Goal: Information Seeking & Learning: Learn about a topic

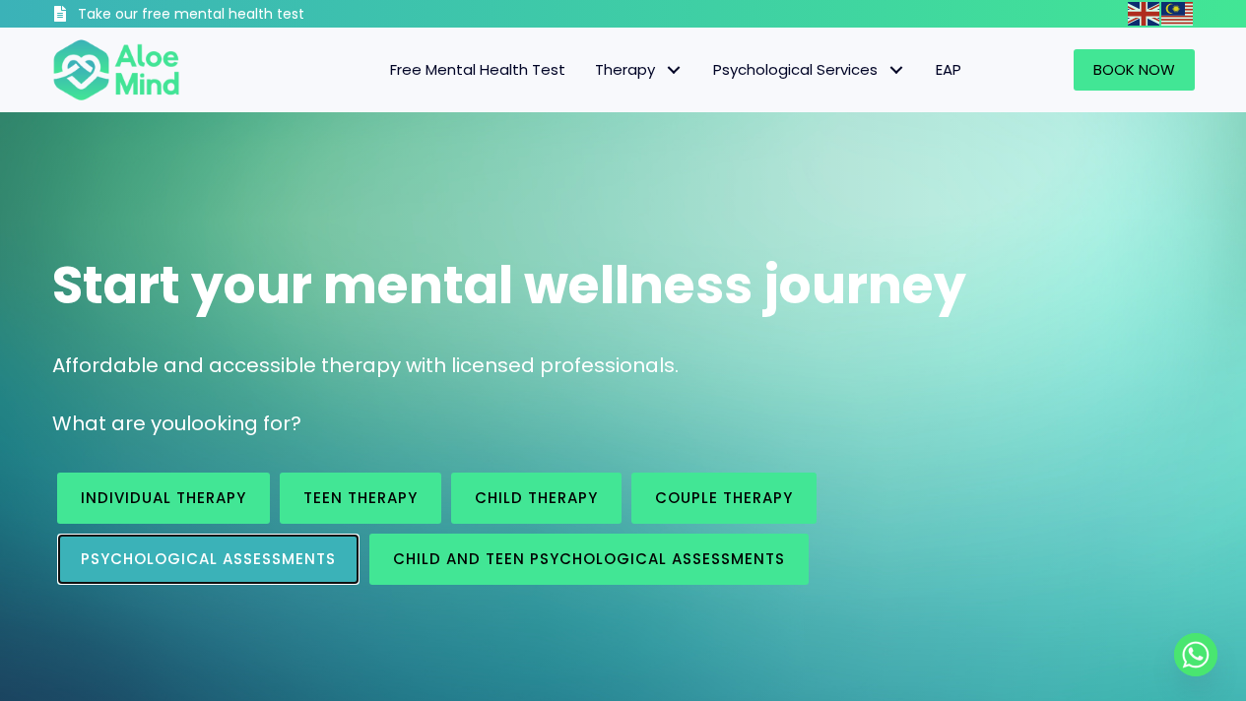
click at [292, 566] on span "Psychological assessments" at bounding box center [208, 559] width 255 height 21
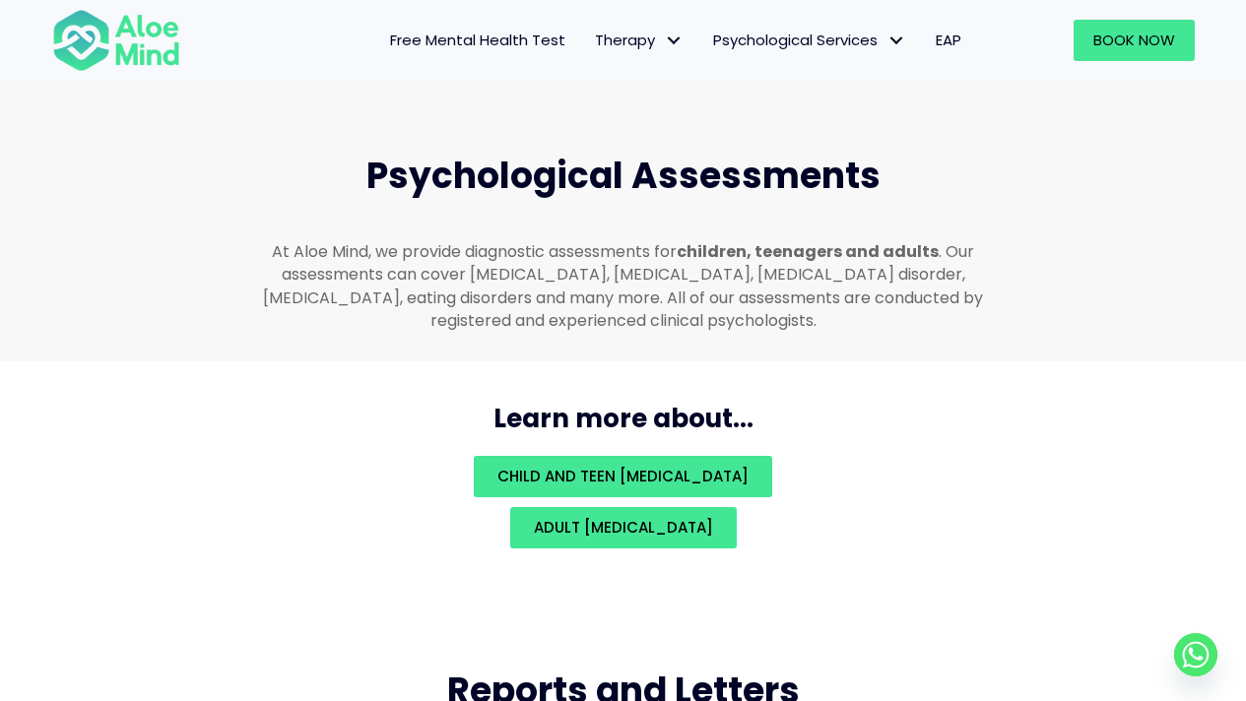
scroll to position [4183, 0]
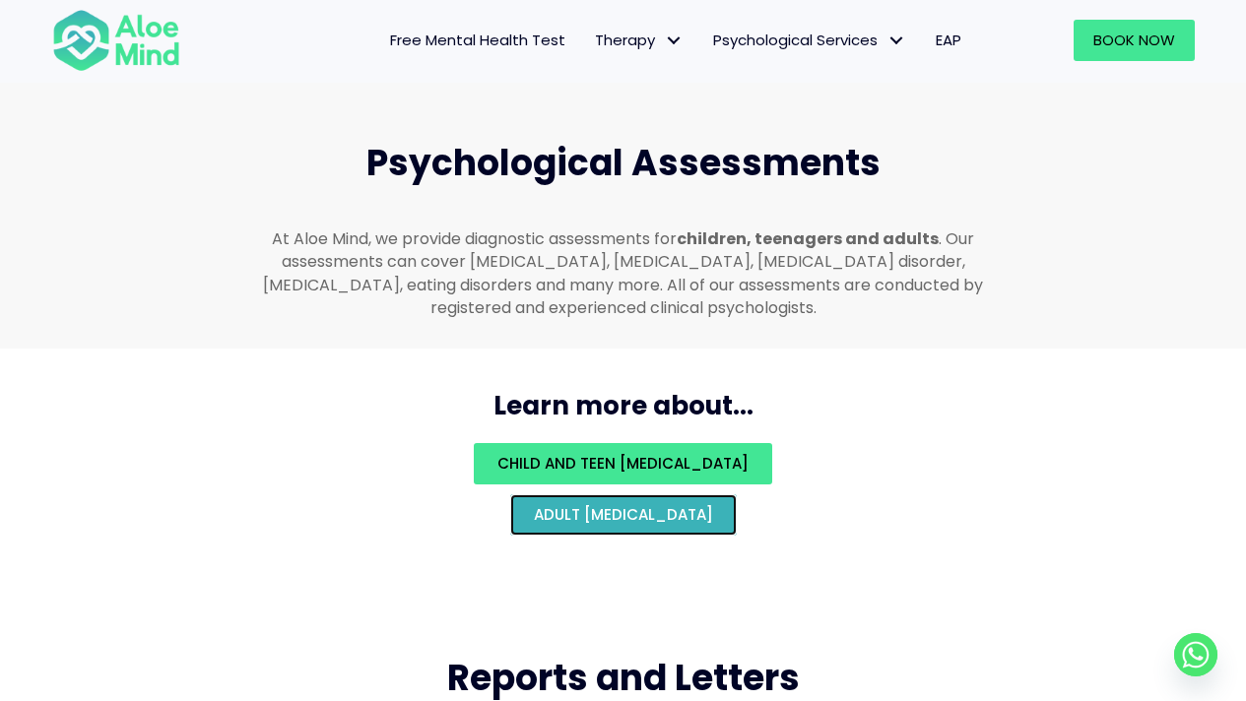
click at [671, 504] on span "Adult psychological assessment" at bounding box center [623, 514] width 179 height 21
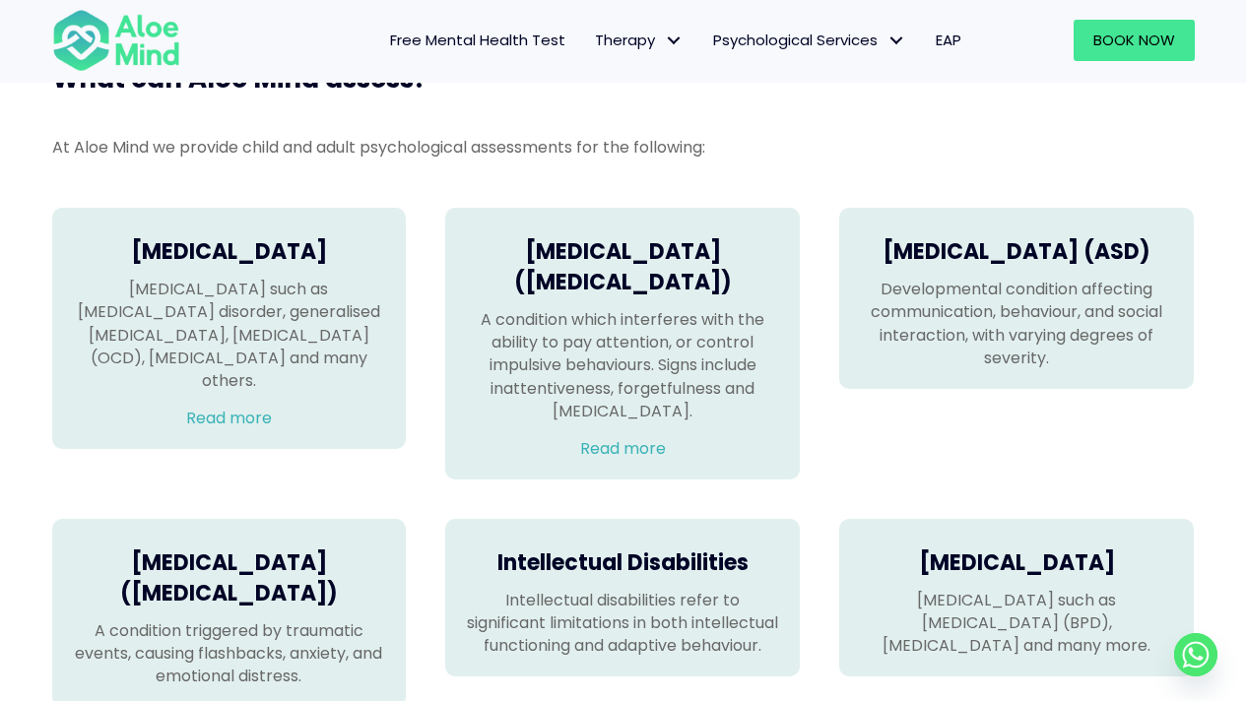
scroll to position [1262, 0]
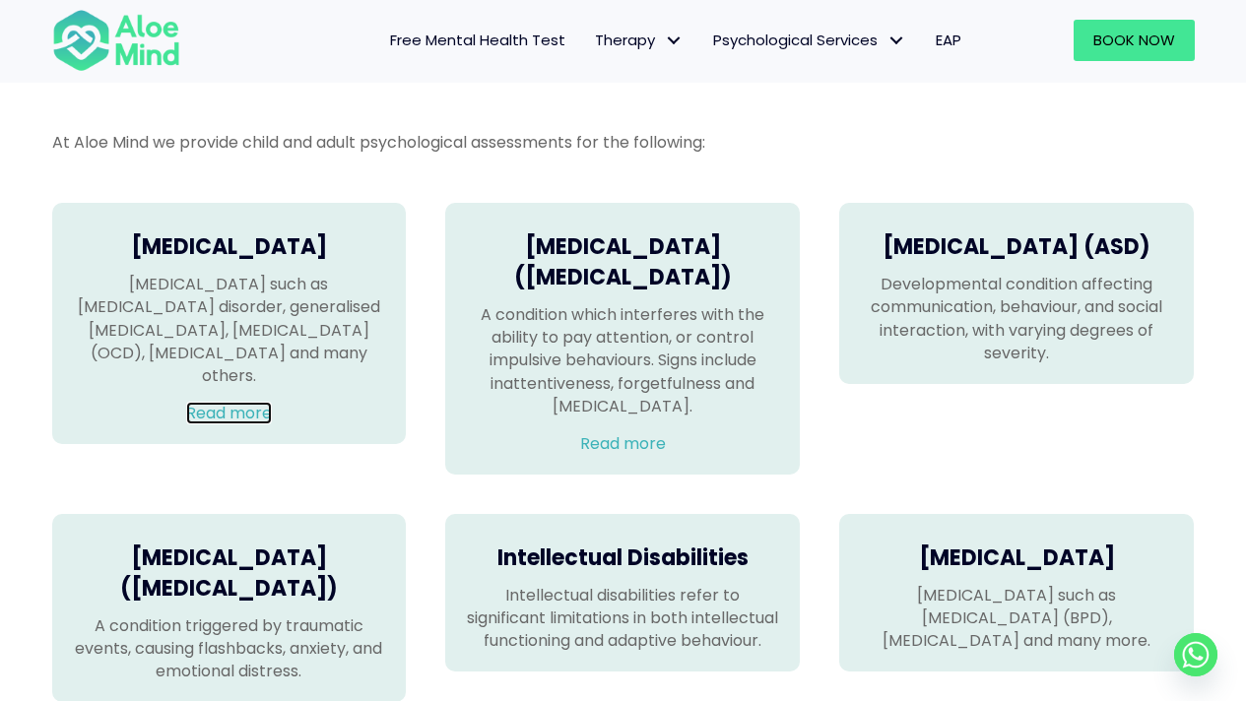
click at [259, 402] on link "Read more" at bounding box center [229, 413] width 86 height 23
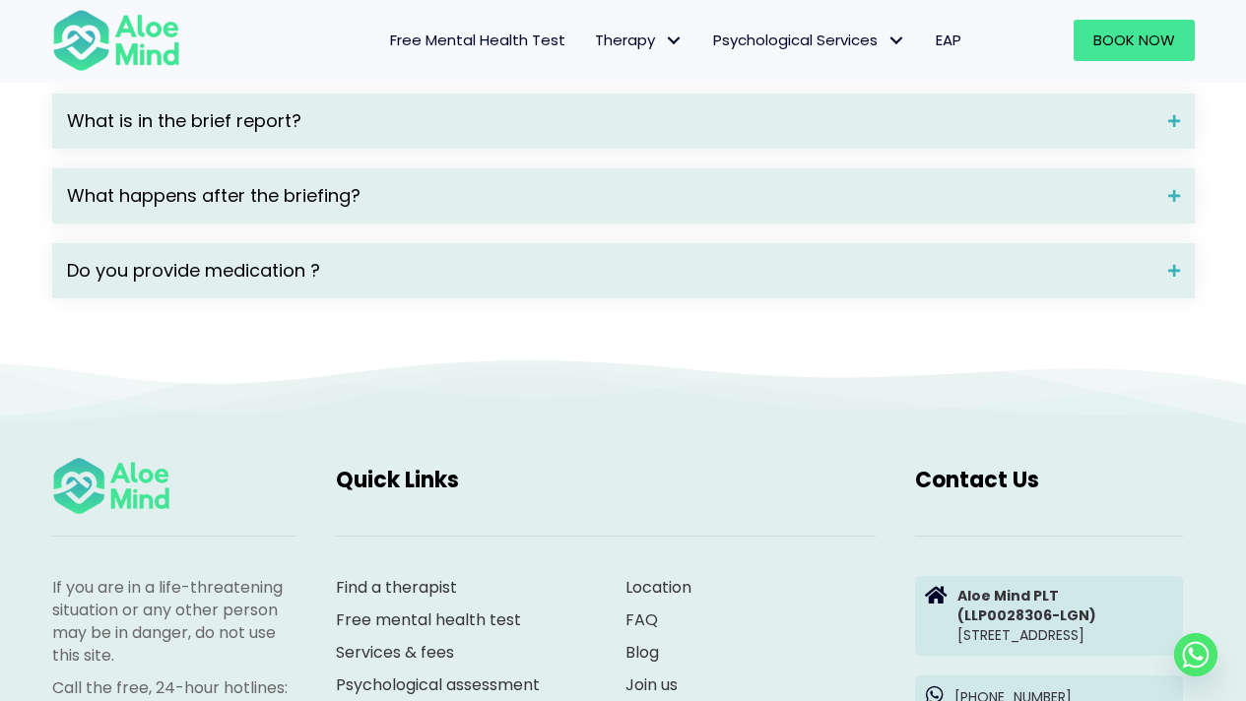
scroll to position [3086, 0]
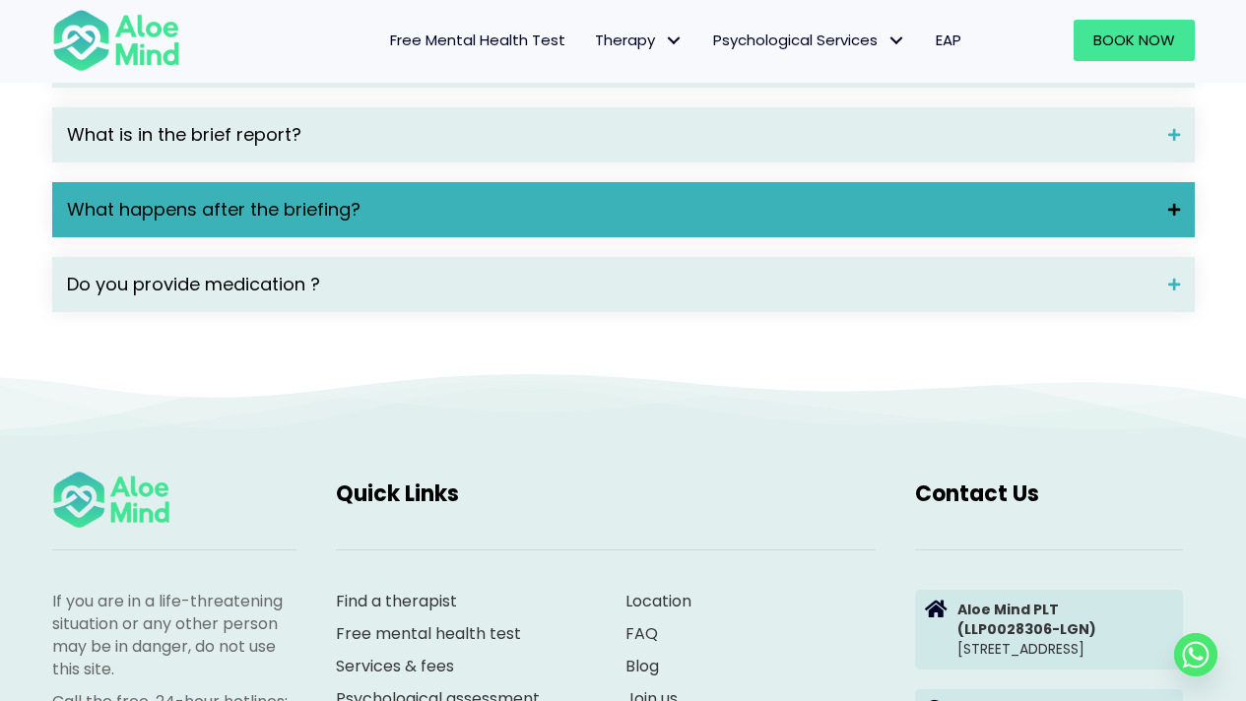
click at [716, 223] on span "What happens after the briefing?" at bounding box center [610, 210] width 1086 height 26
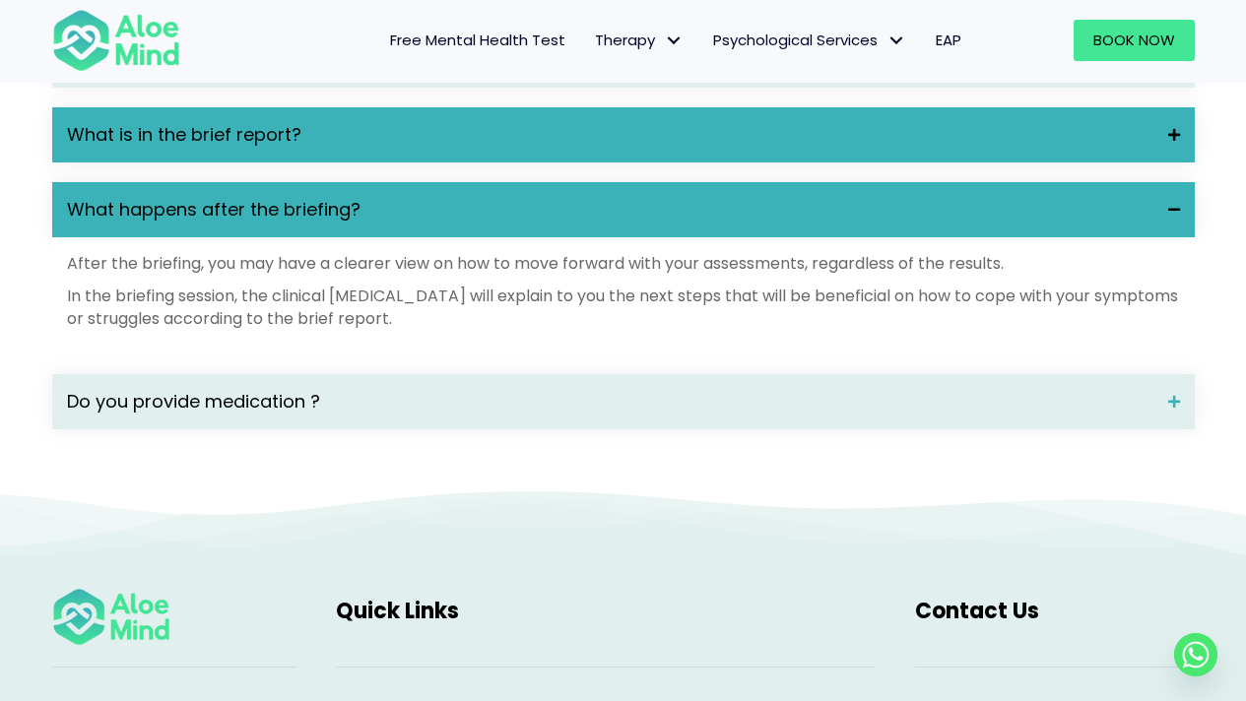
click at [670, 148] on span "What is in the brief report?" at bounding box center [610, 135] width 1086 height 26
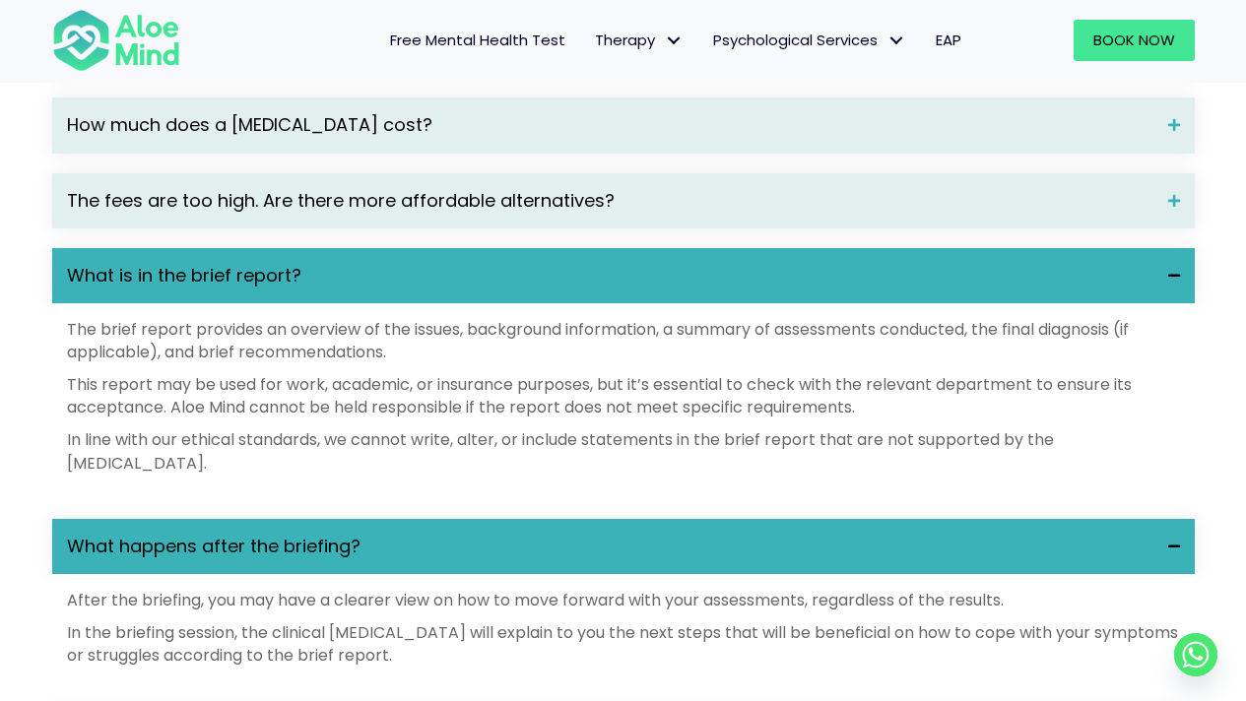
scroll to position [2922, 0]
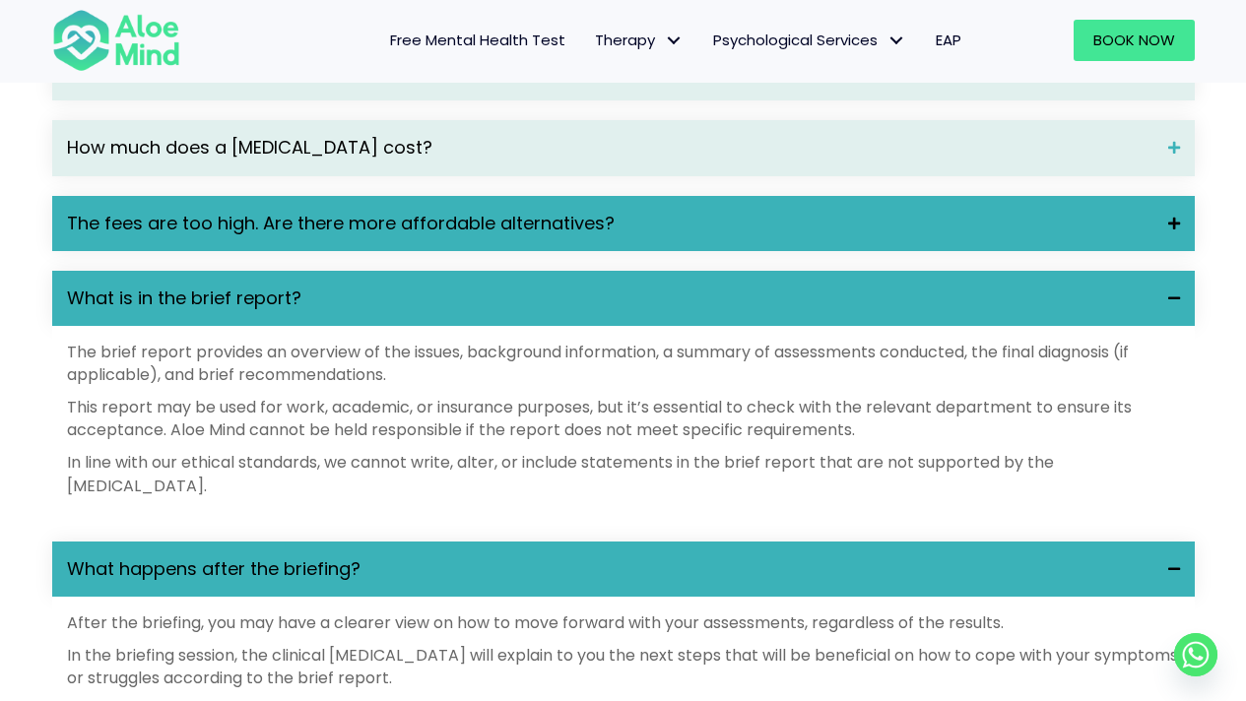
click at [638, 236] on span "The fees are too high. Are there more affordable alternatives?" at bounding box center [610, 224] width 1086 height 26
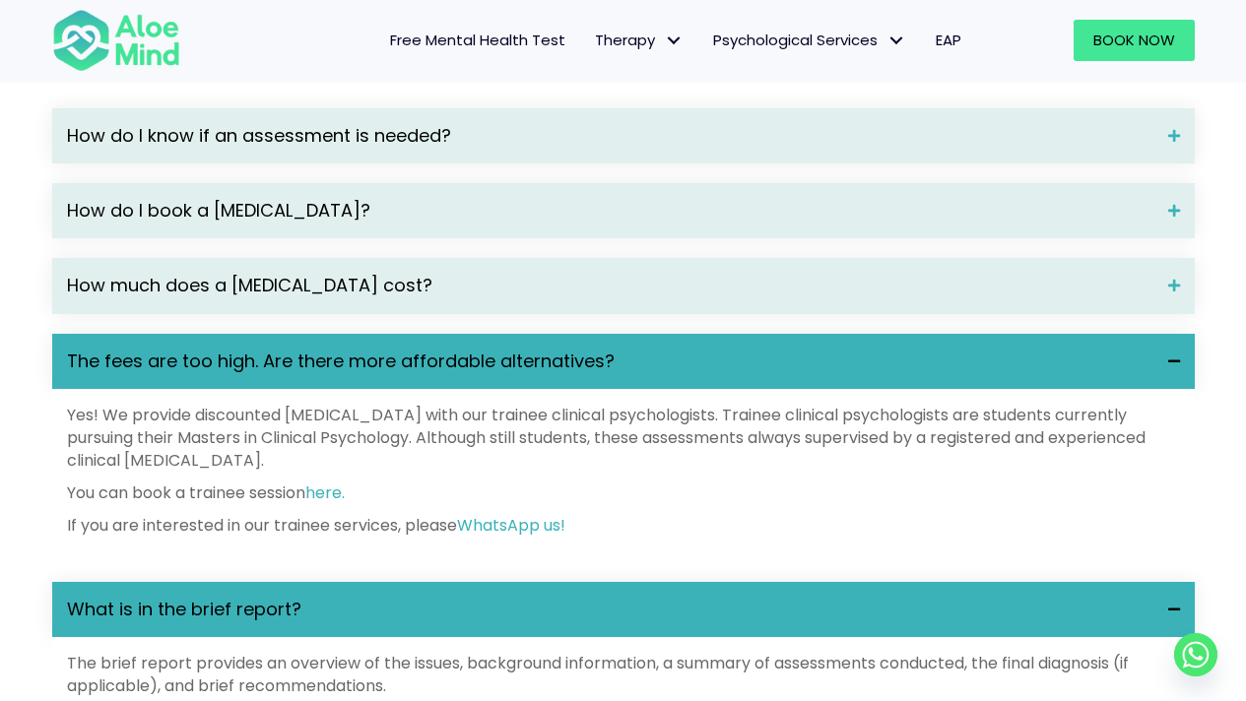
scroll to position [2744, 0]
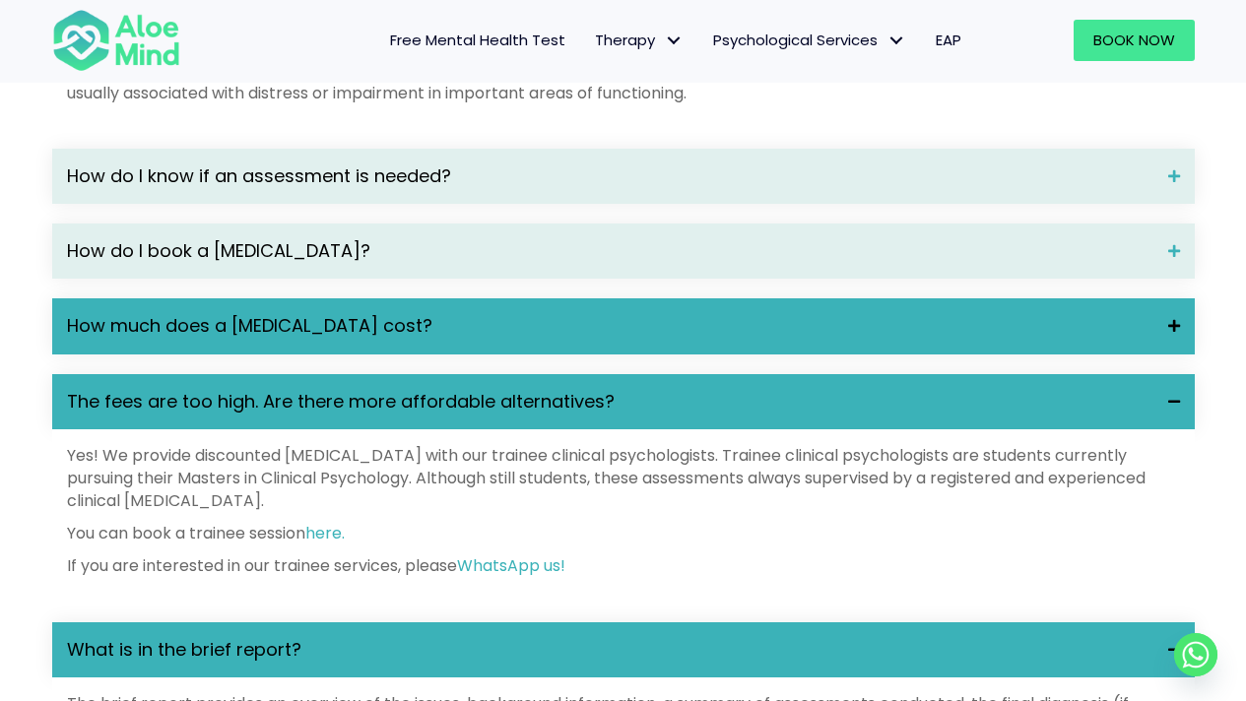
click at [613, 339] on span "How much does a psychological assessment cost?" at bounding box center [610, 326] width 1086 height 26
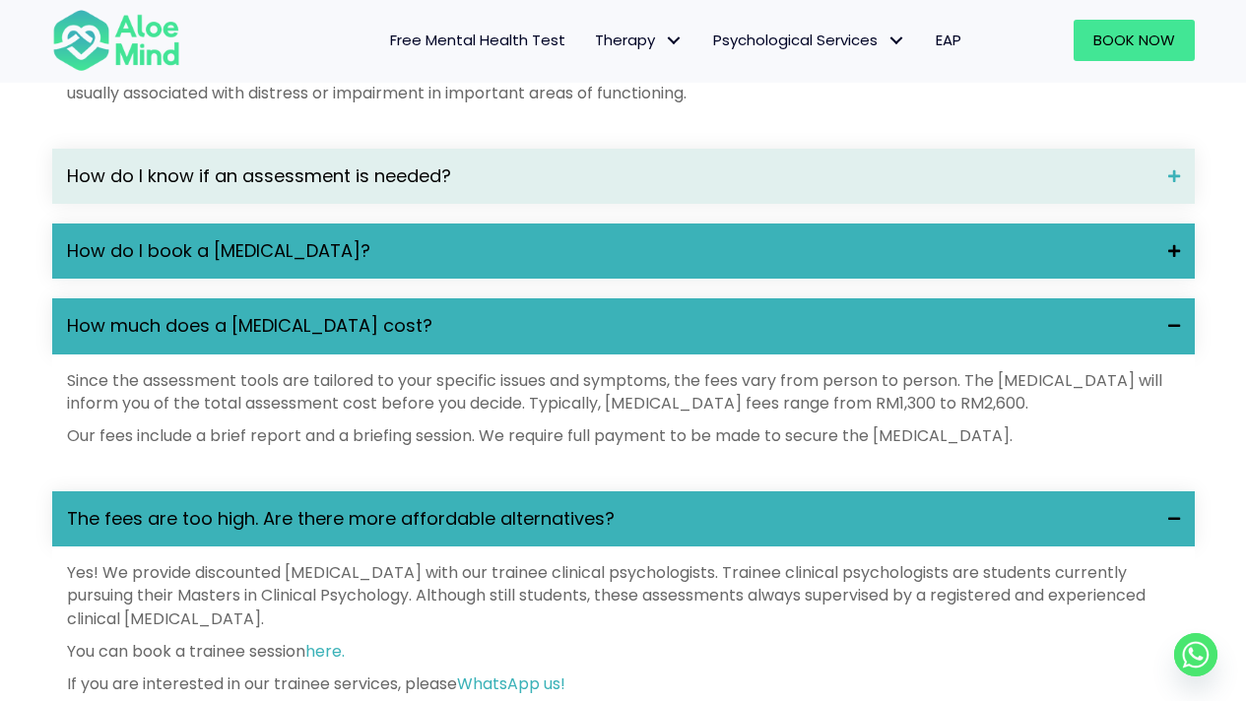
click at [623, 264] on span "How do I book a psychological assessment?" at bounding box center [610, 251] width 1086 height 26
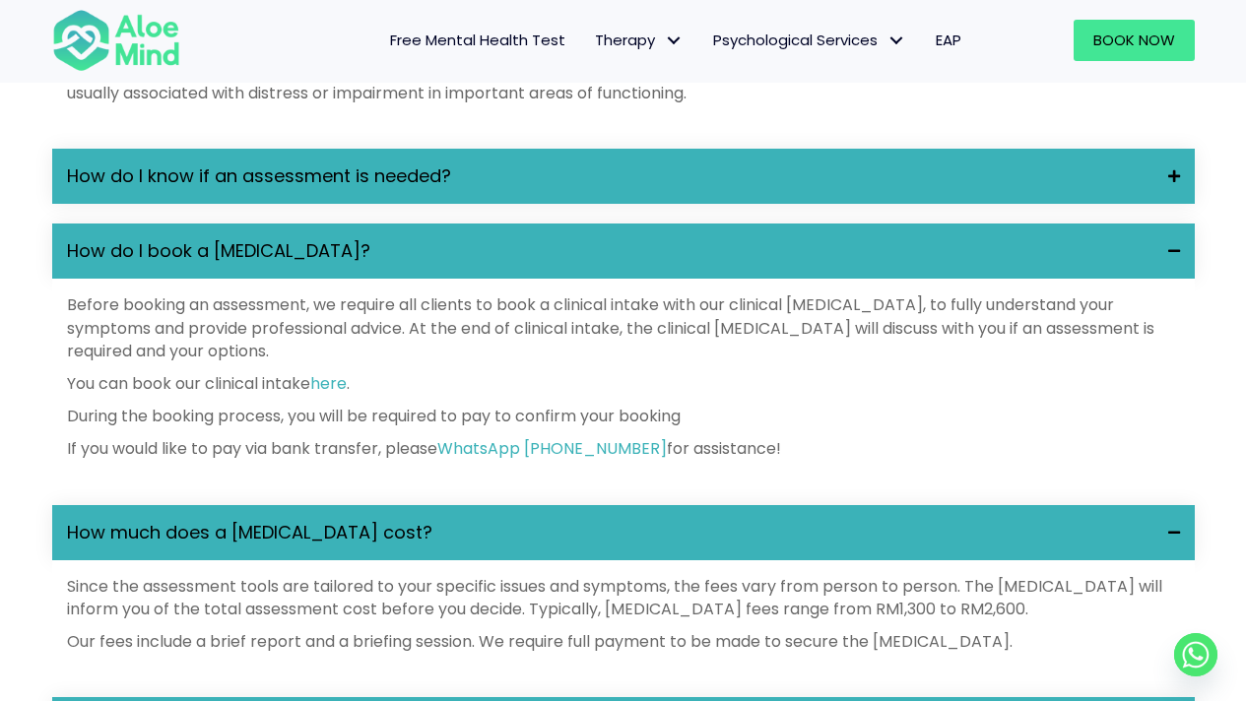
click at [646, 189] on span "How do I know if an assessment is needed?" at bounding box center [610, 176] width 1086 height 26
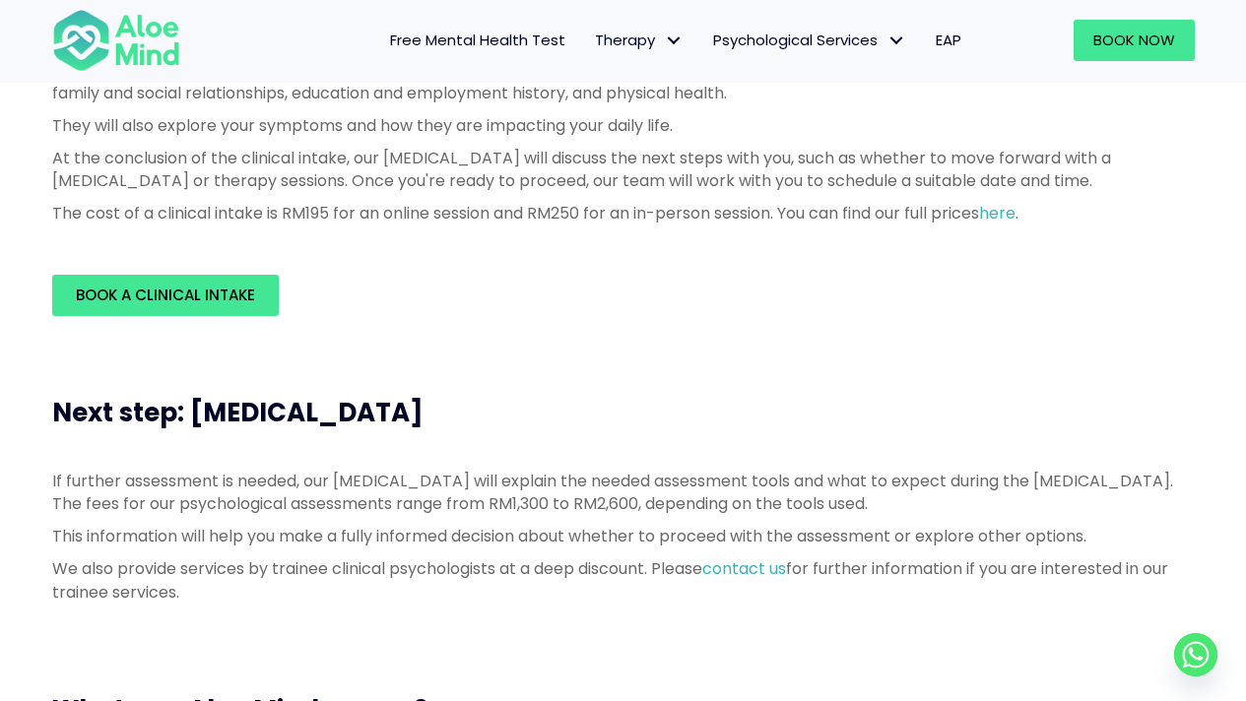
scroll to position [624, 0]
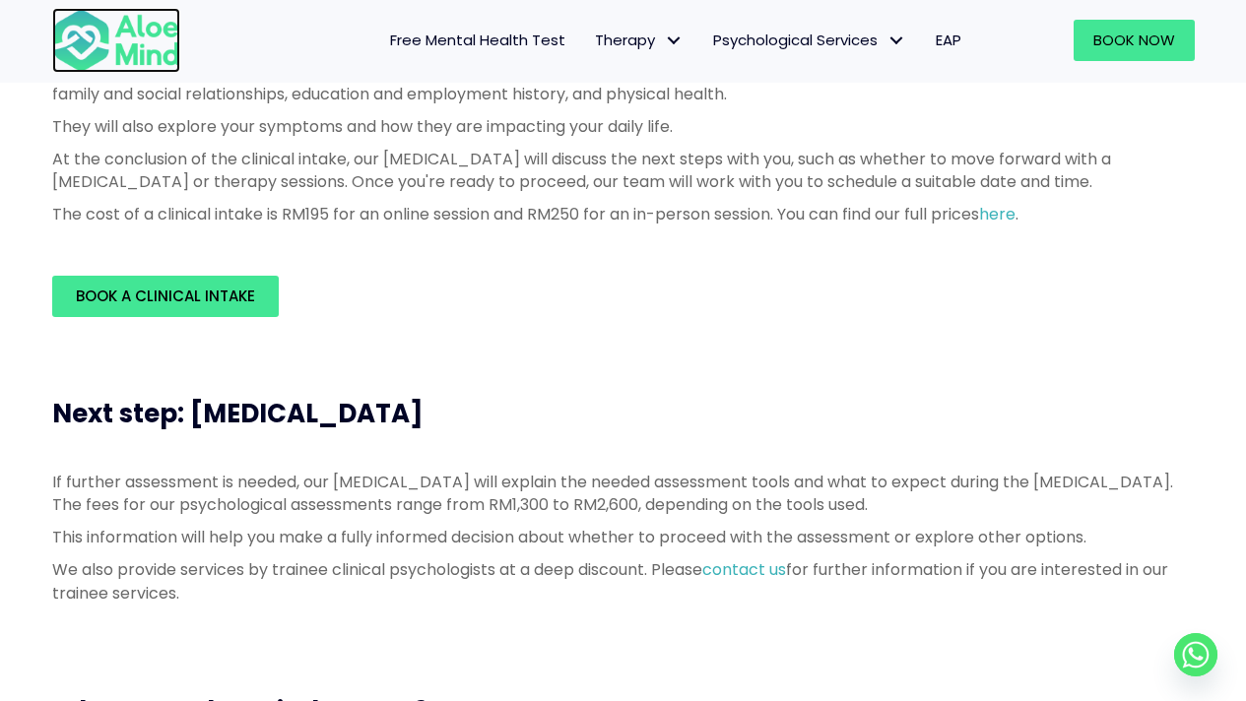
click at [152, 43] on img at bounding box center [116, 40] width 128 height 65
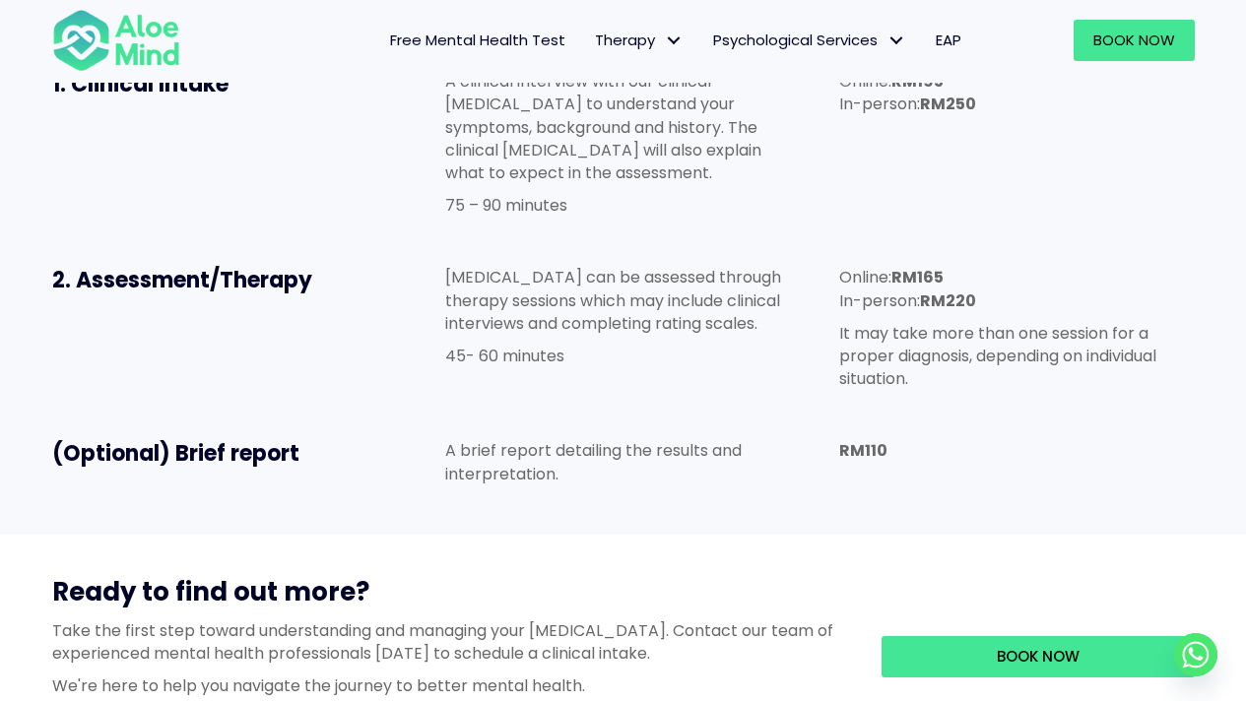
scroll to position [1642, 0]
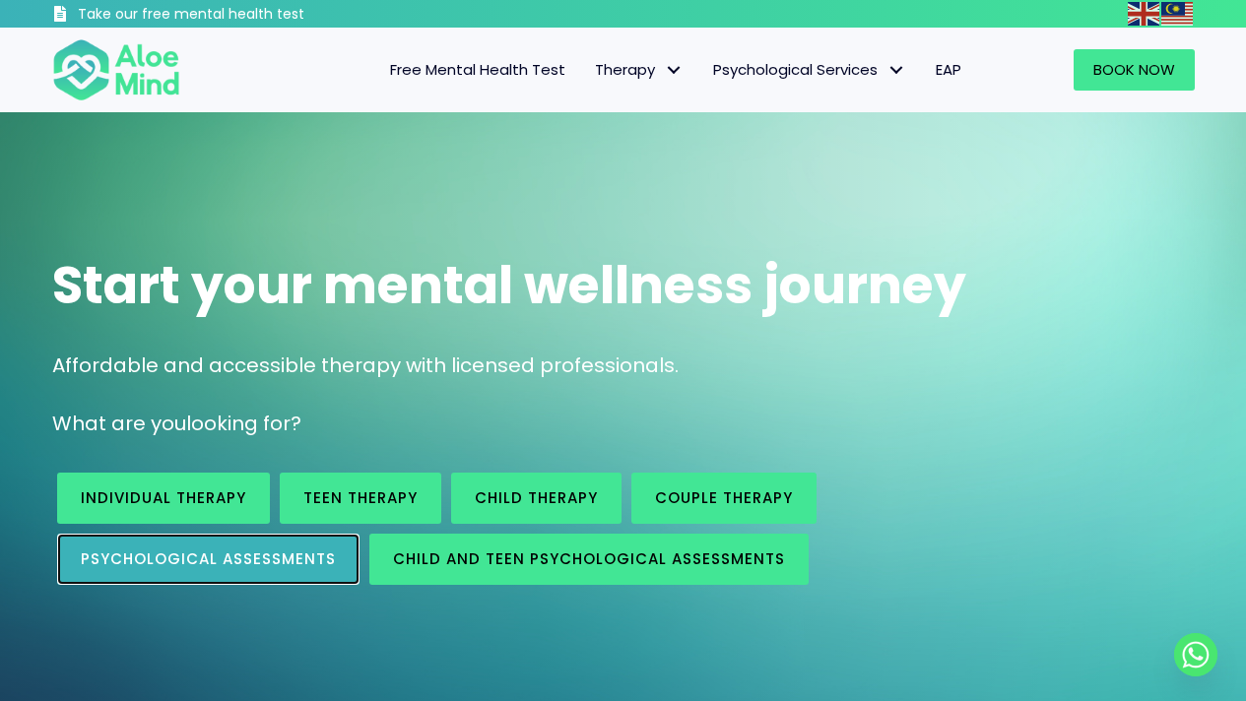
click at [178, 567] on span "Psychological assessments" at bounding box center [208, 559] width 255 height 21
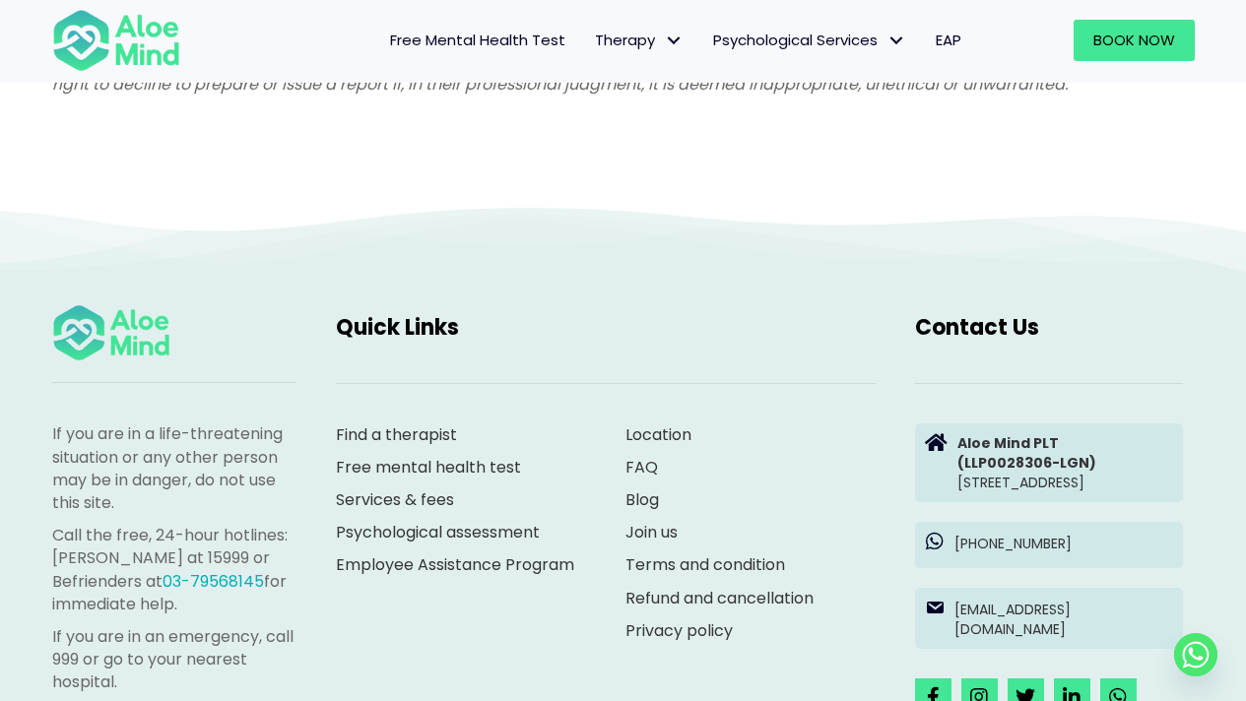
scroll to position [5317, 0]
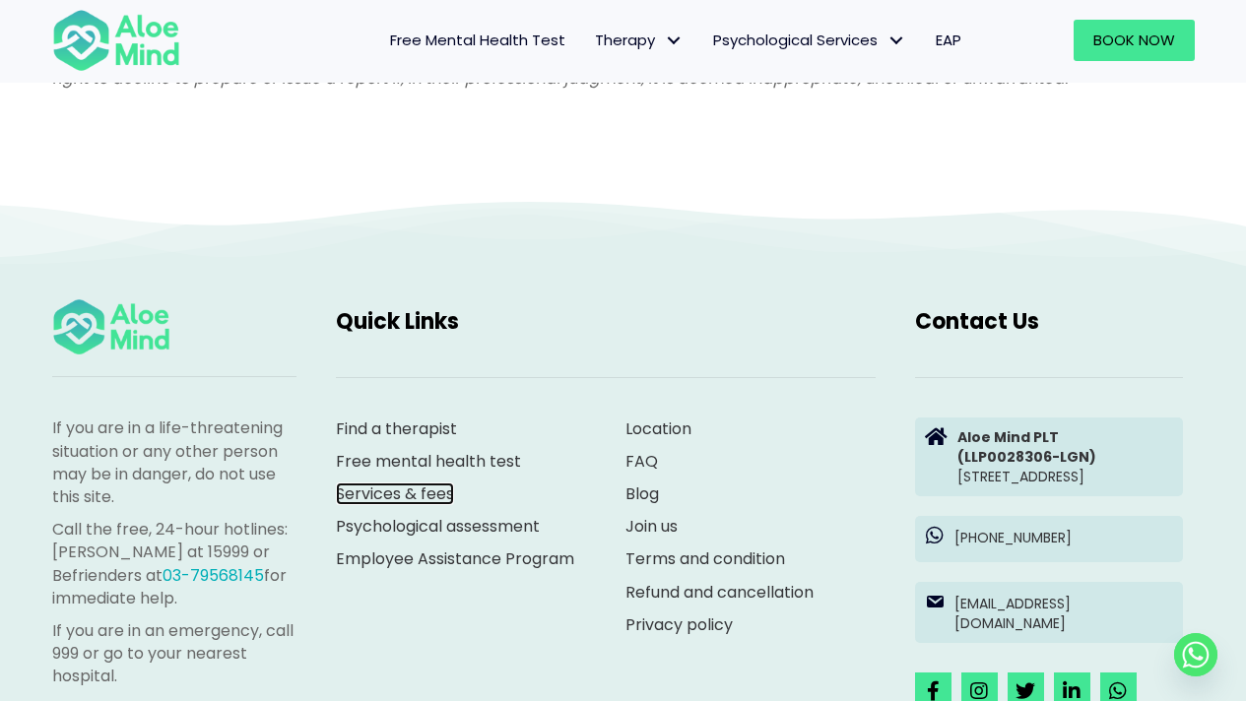
click at [437, 490] on link "Services & fees" at bounding box center [395, 494] width 118 height 23
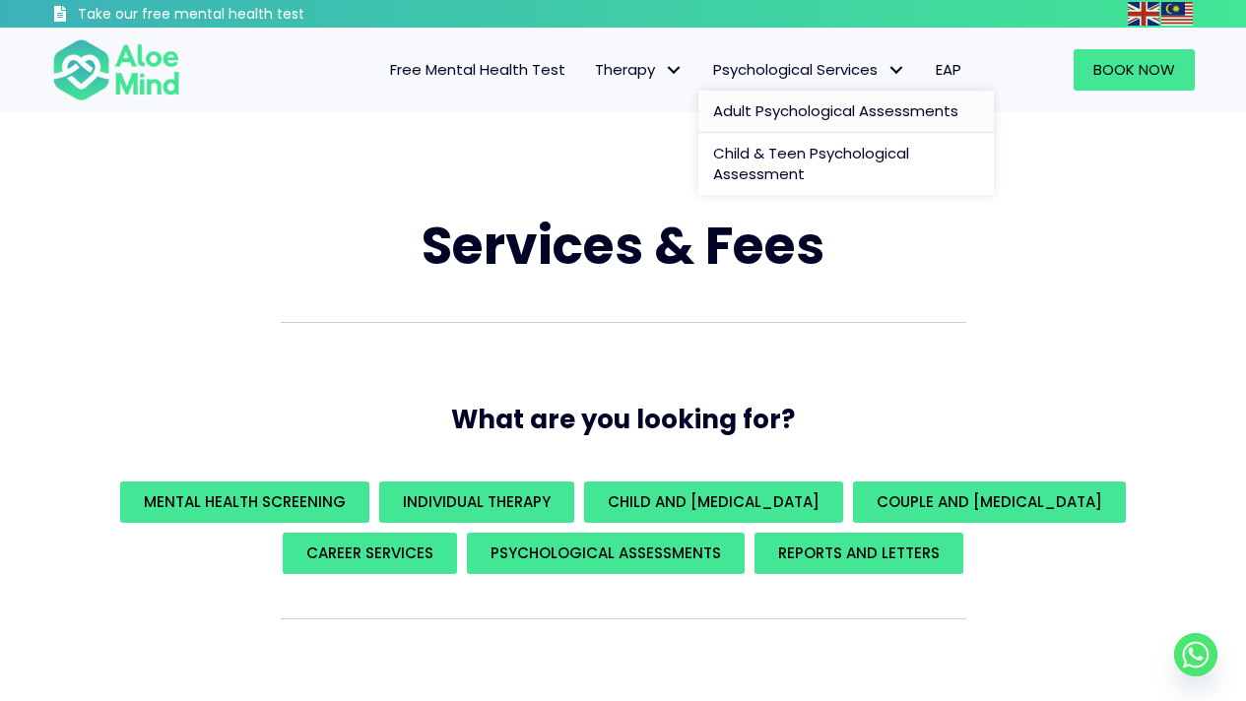
click at [828, 109] on span "Adult Psychological Assessments" at bounding box center [835, 110] width 245 height 21
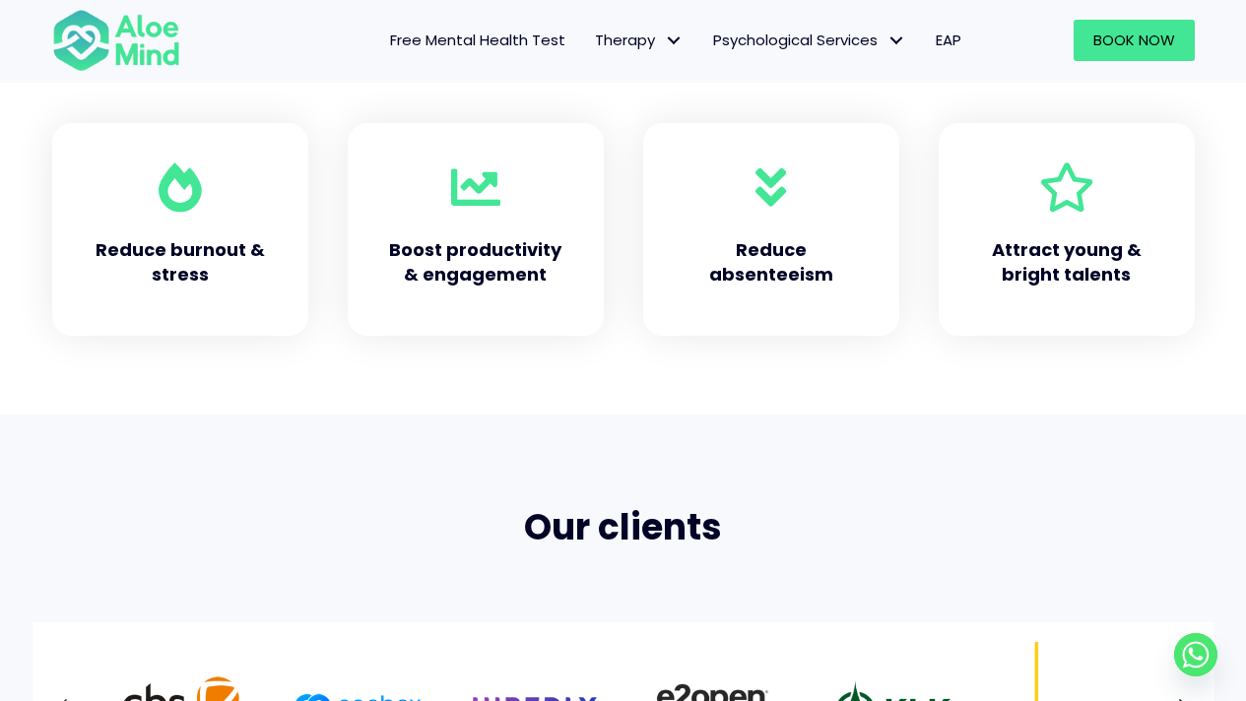
scroll to position [904, 0]
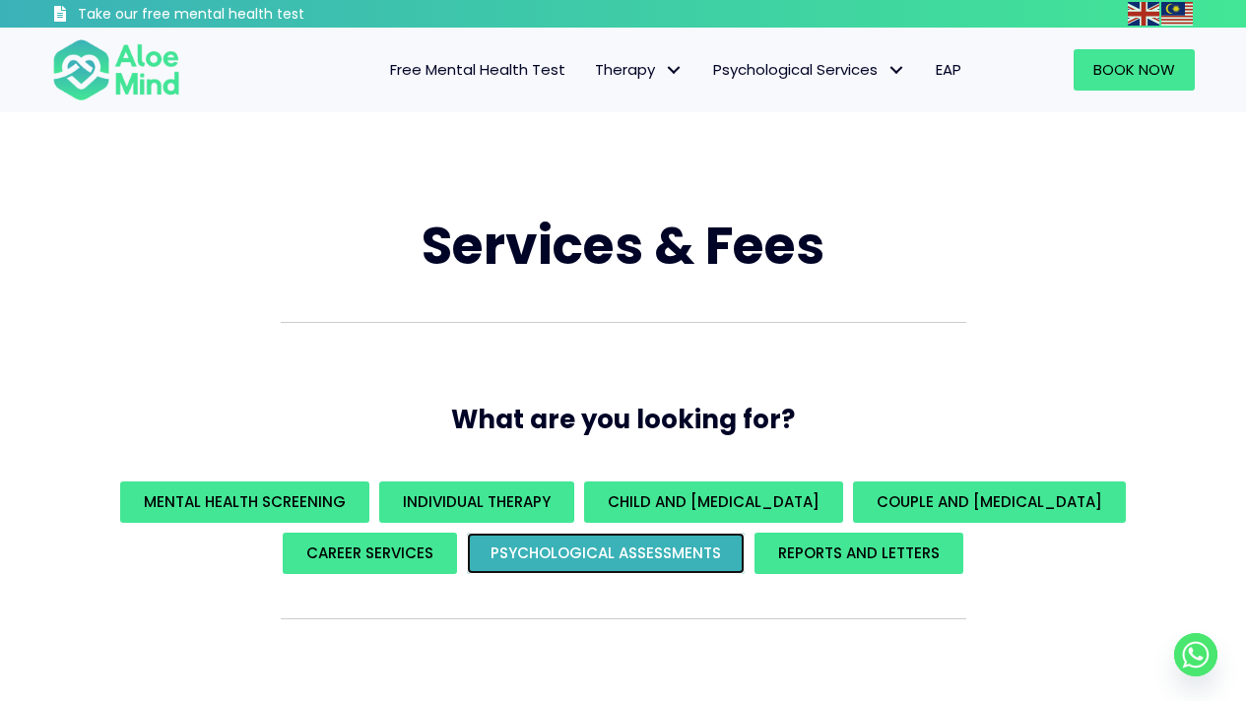
click at [590, 547] on span "Psychological assessments" at bounding box center [605, 553] width 230 height 21
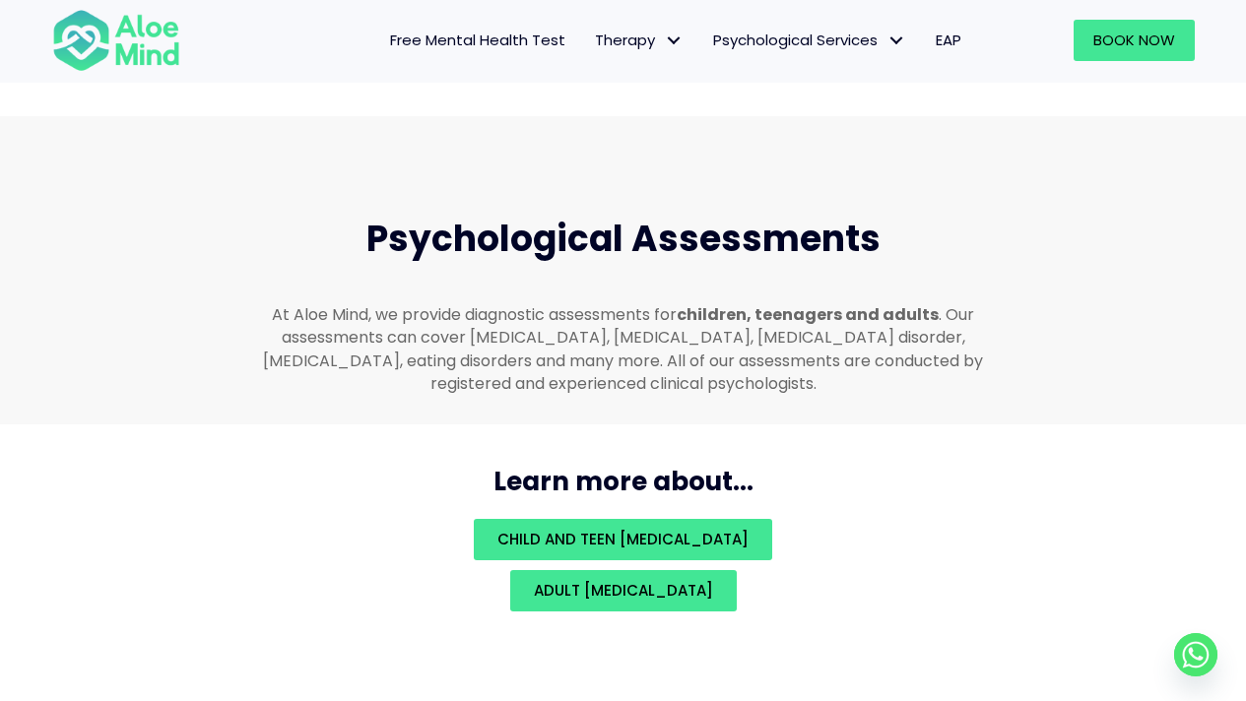
scroll to position [4183, 0]
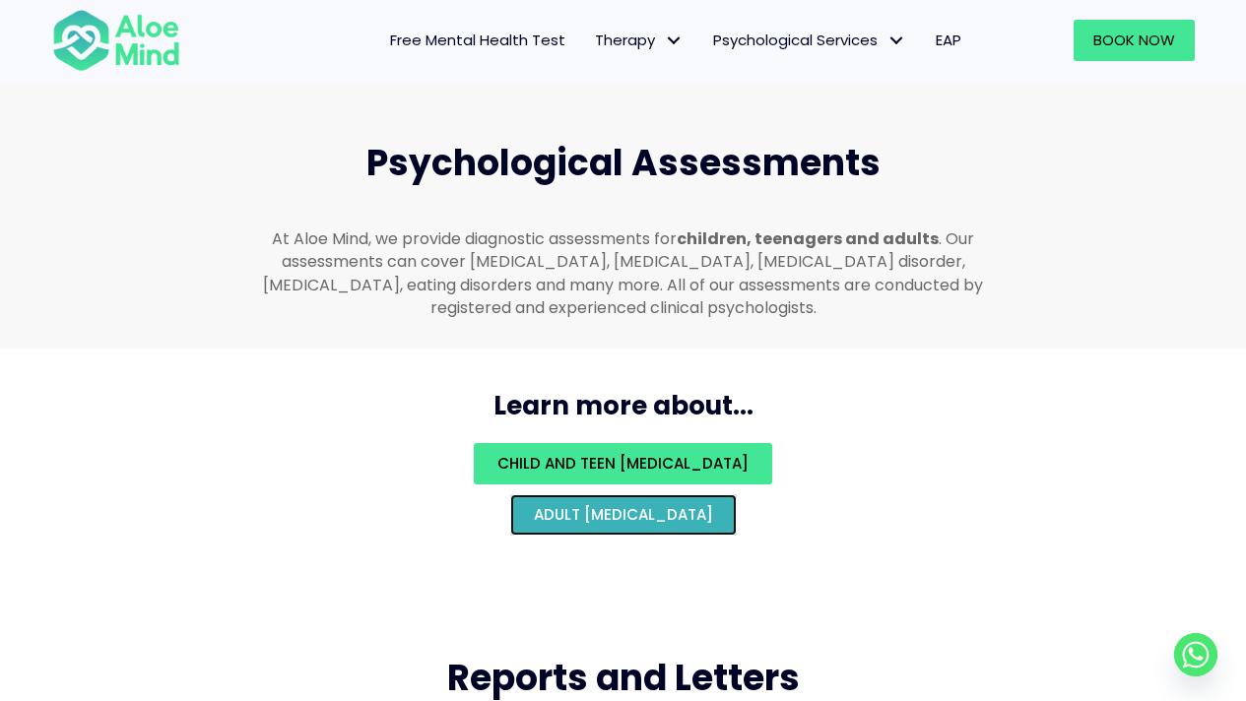
click at [604, 504] on span "Adult psychological assessment" at bounding box center [623, 514] width 179 height 21
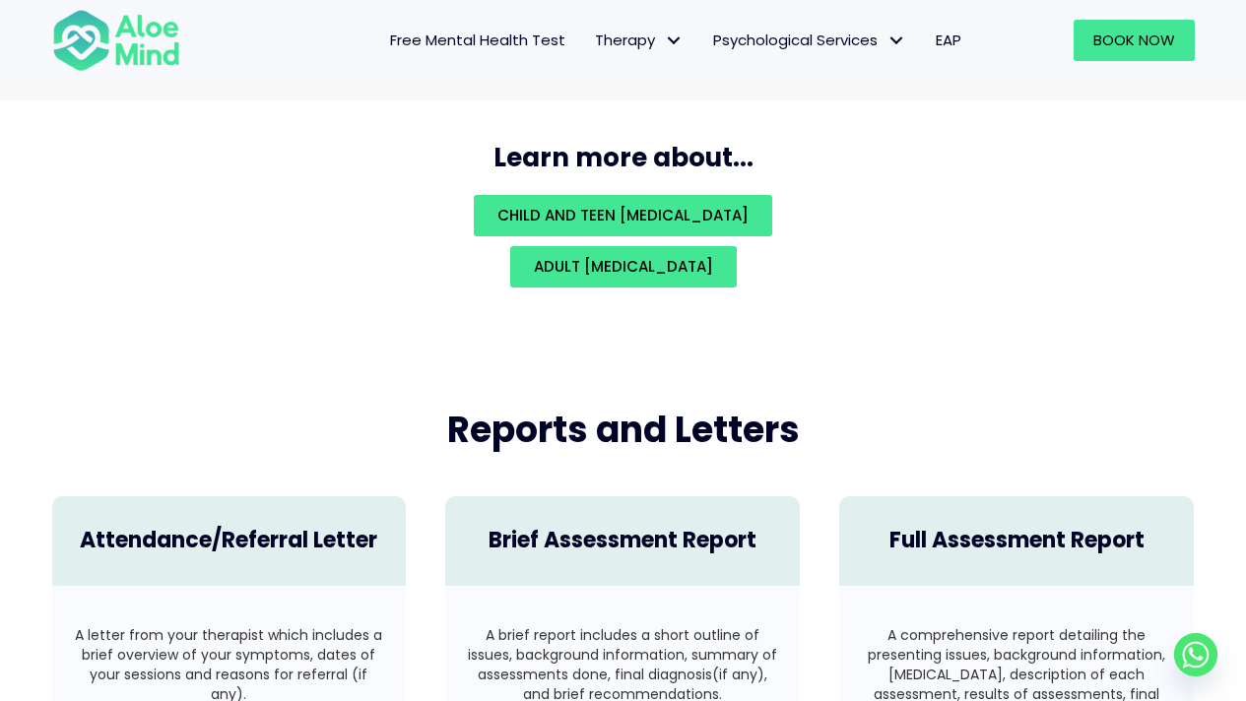
scroll to position [4398, 0]
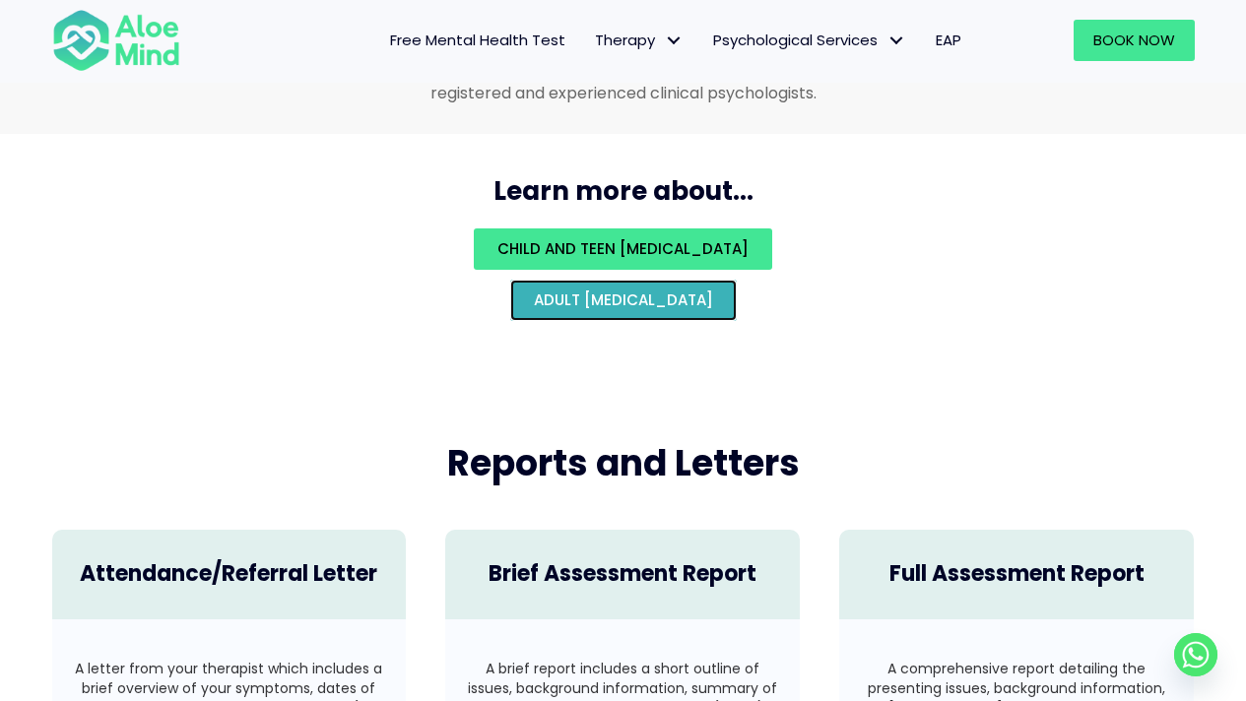
click at [585, 290] on span "Adult psychological assessment" at bounding box center [623, 300] width 179 height 21
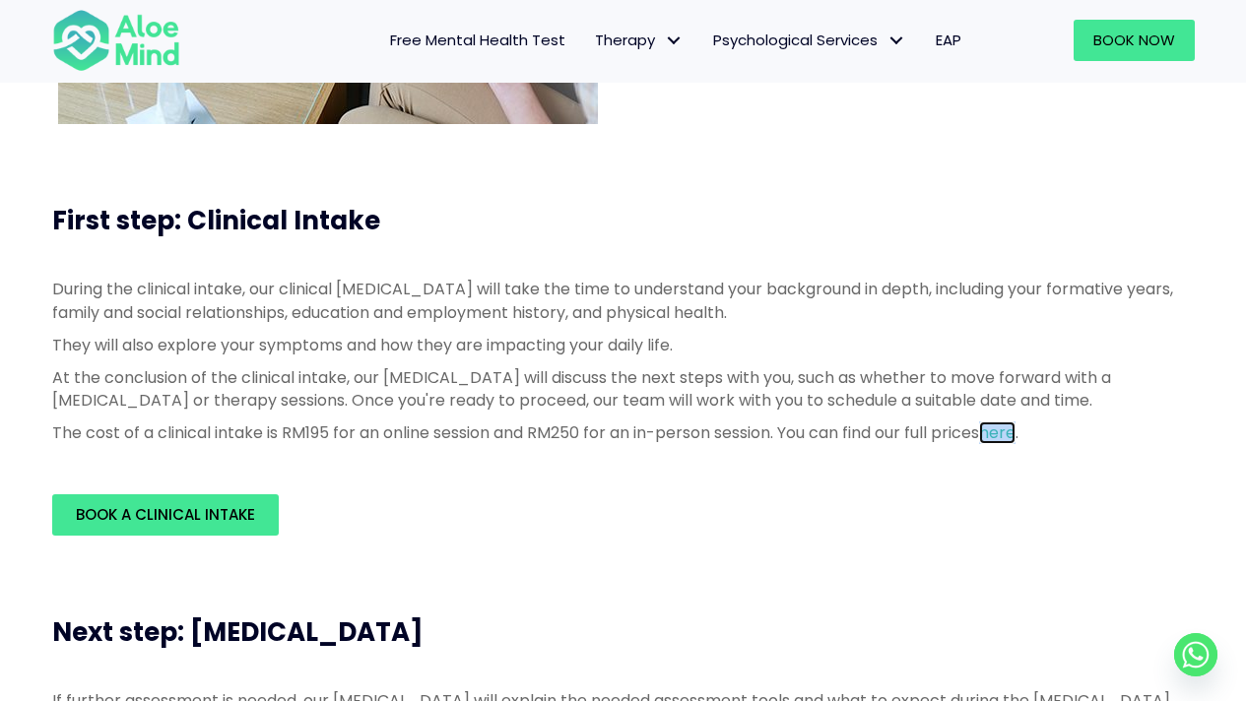
scroll to position [408, 0]
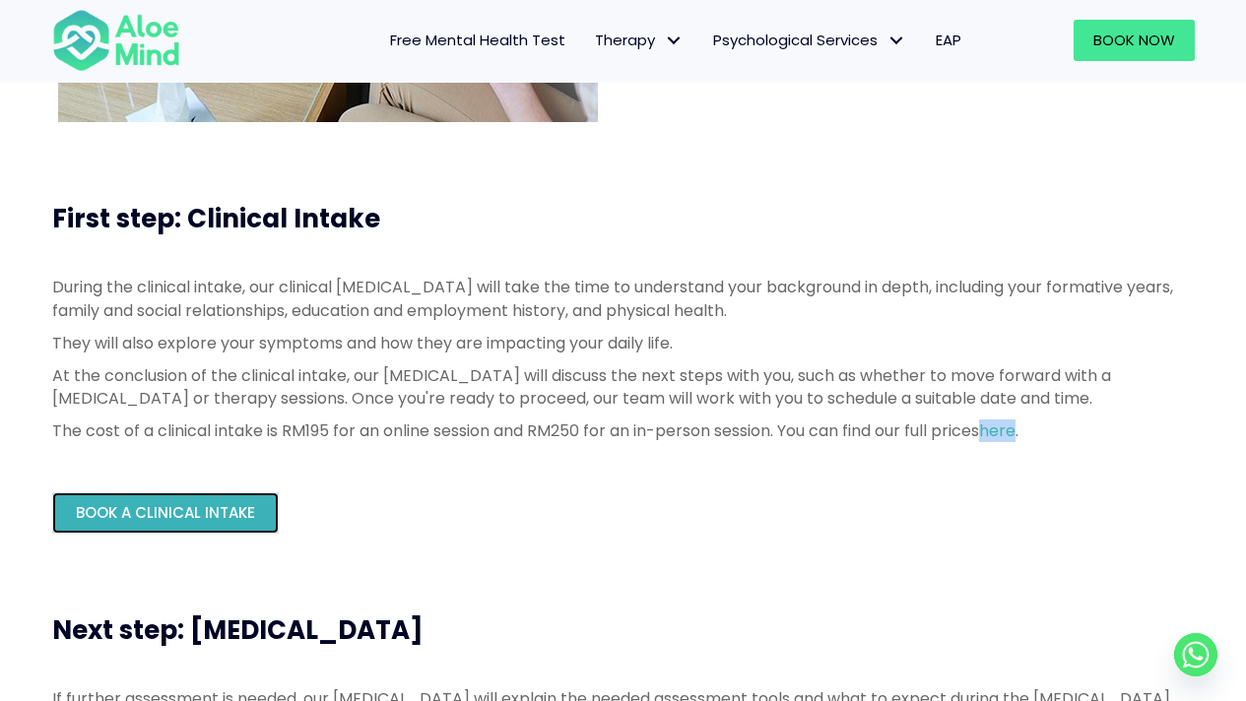
click at [241, 501] on link "Book a Clinical Intake" at bounding box center [165, 512] width 227 height 41
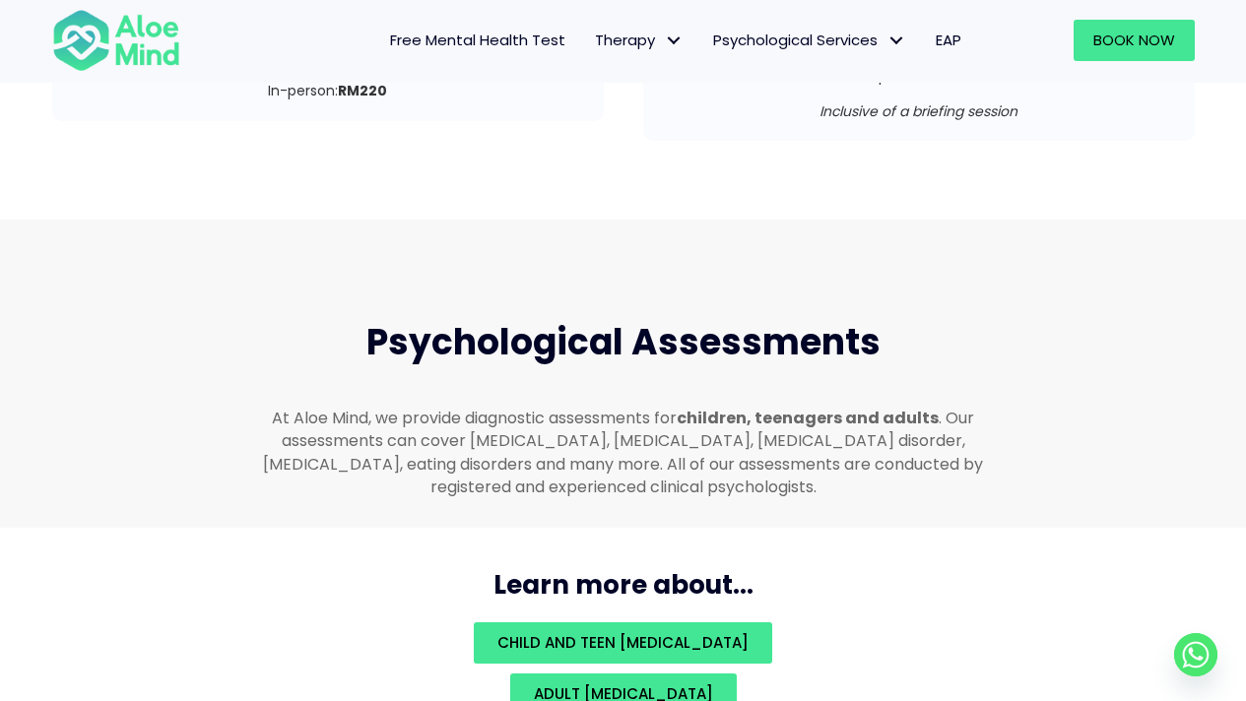
scroll to position [3997, 0]
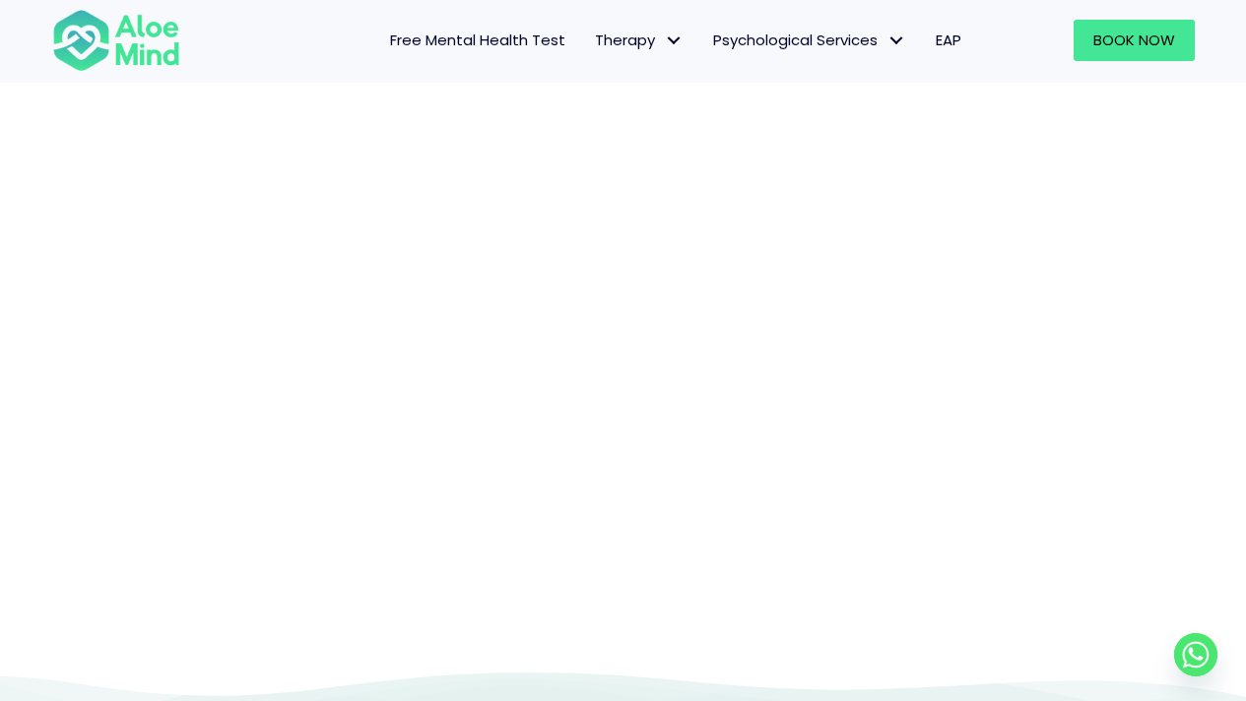
scroll to position [203, 0]
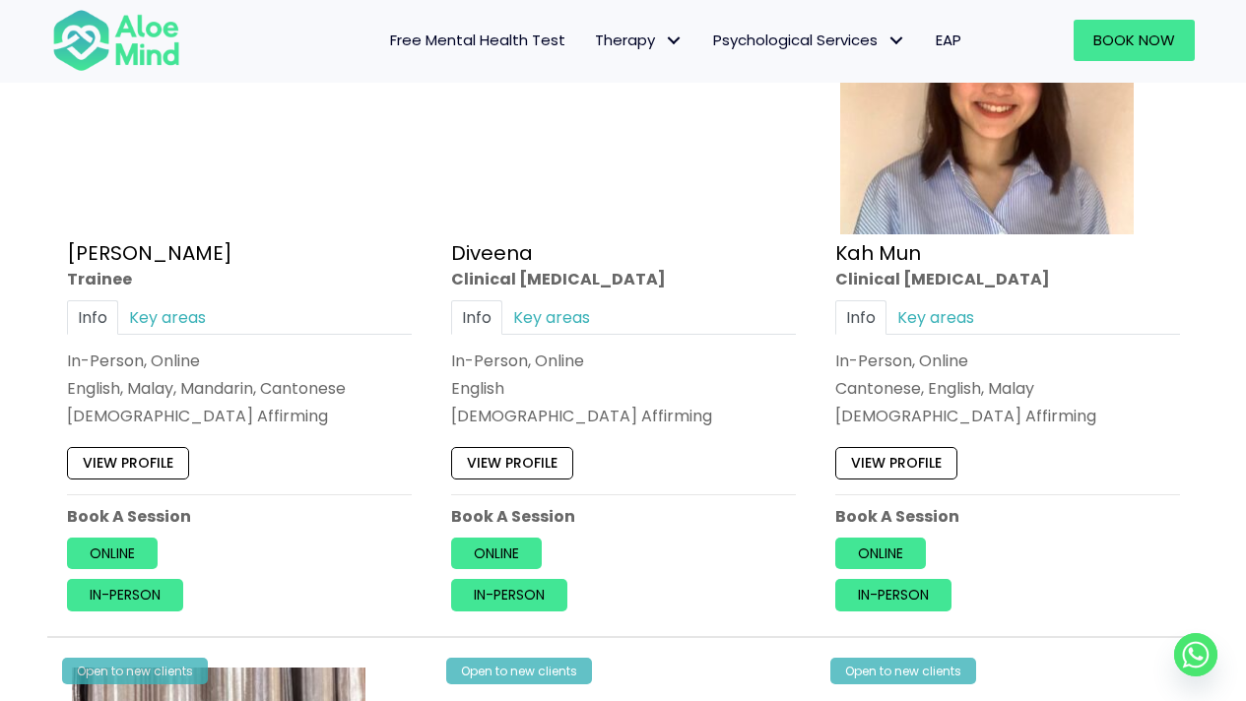
scroll to position [1218, 0]
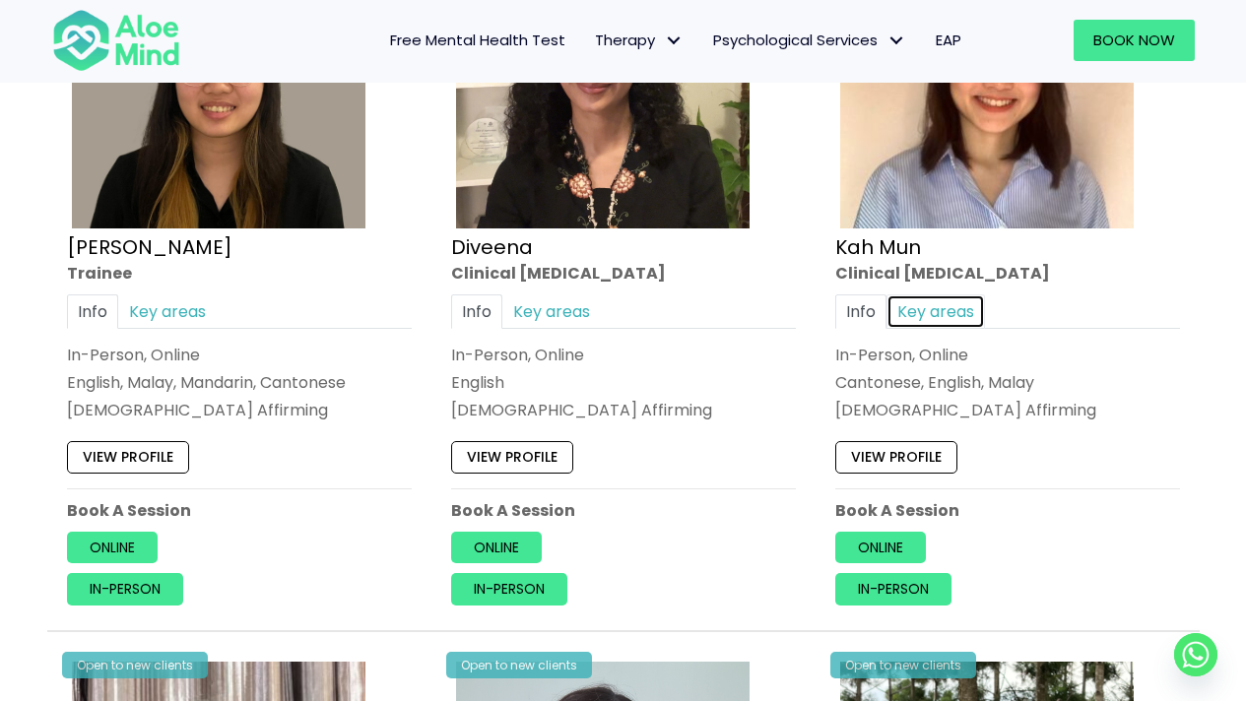
click at [965, 314] on link "Key areas" at bounding box center [935, 311] width 98 height 34
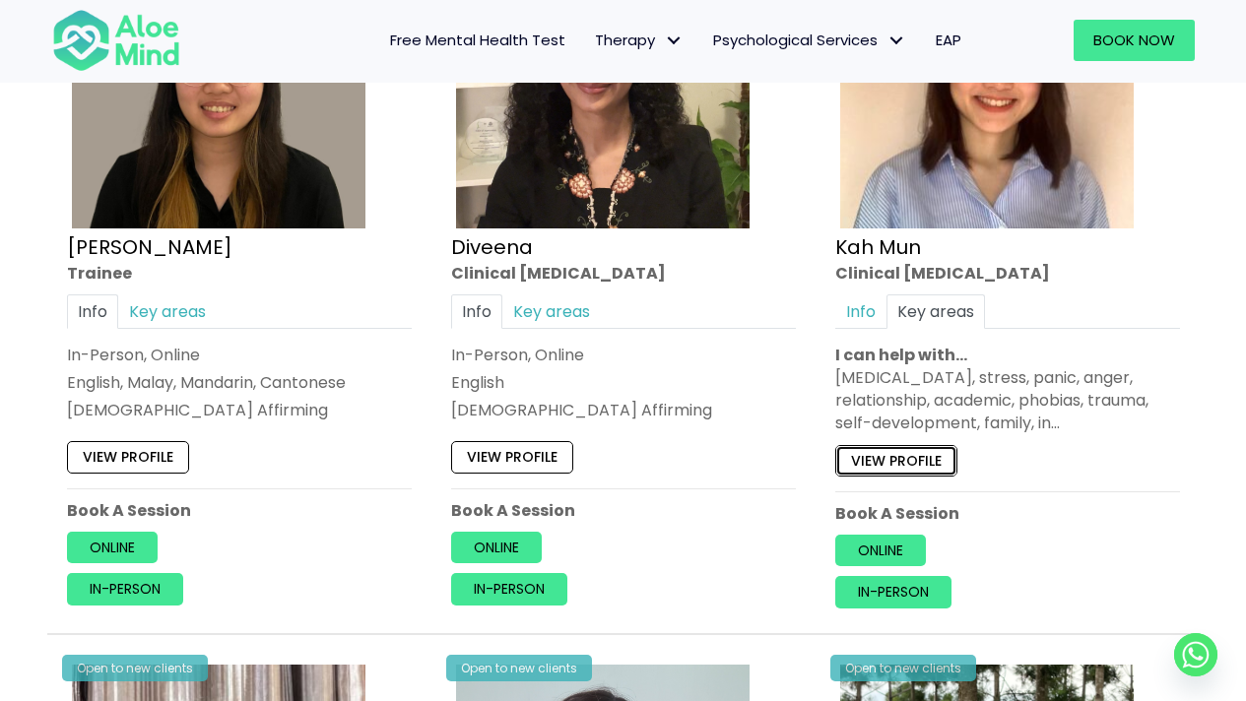
click at [929, 456] on link "View profile" at bounding box center [896, 461] width 122 height 32
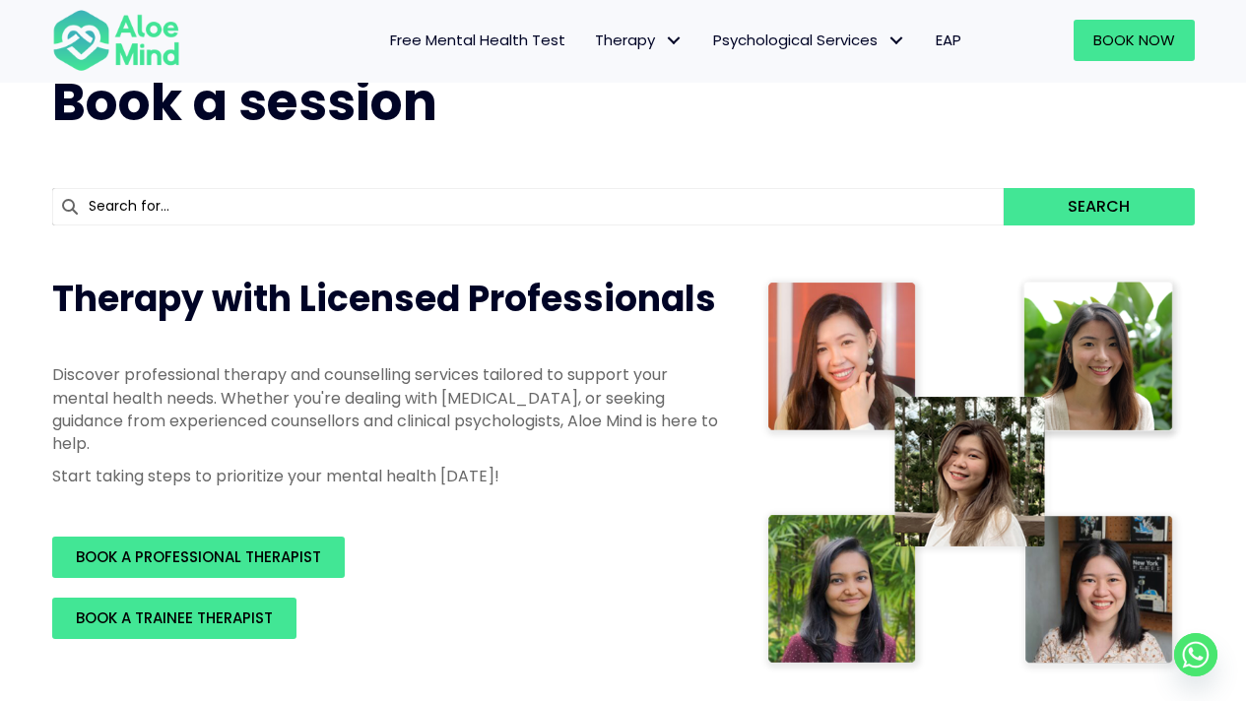
scroll to position [87, 0]
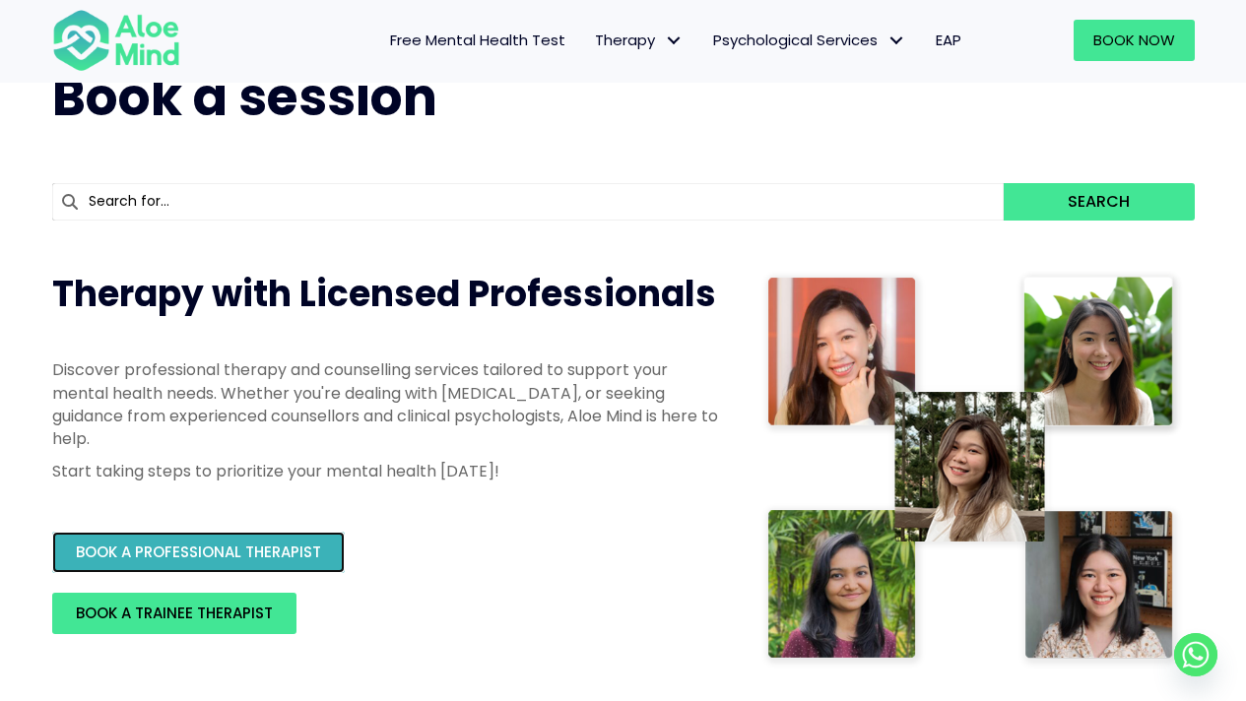
click at [280, 552] on span "BOOK A PROFESSIONAL THERAPIST" at bounding box center [198, 552] width 245 height 21
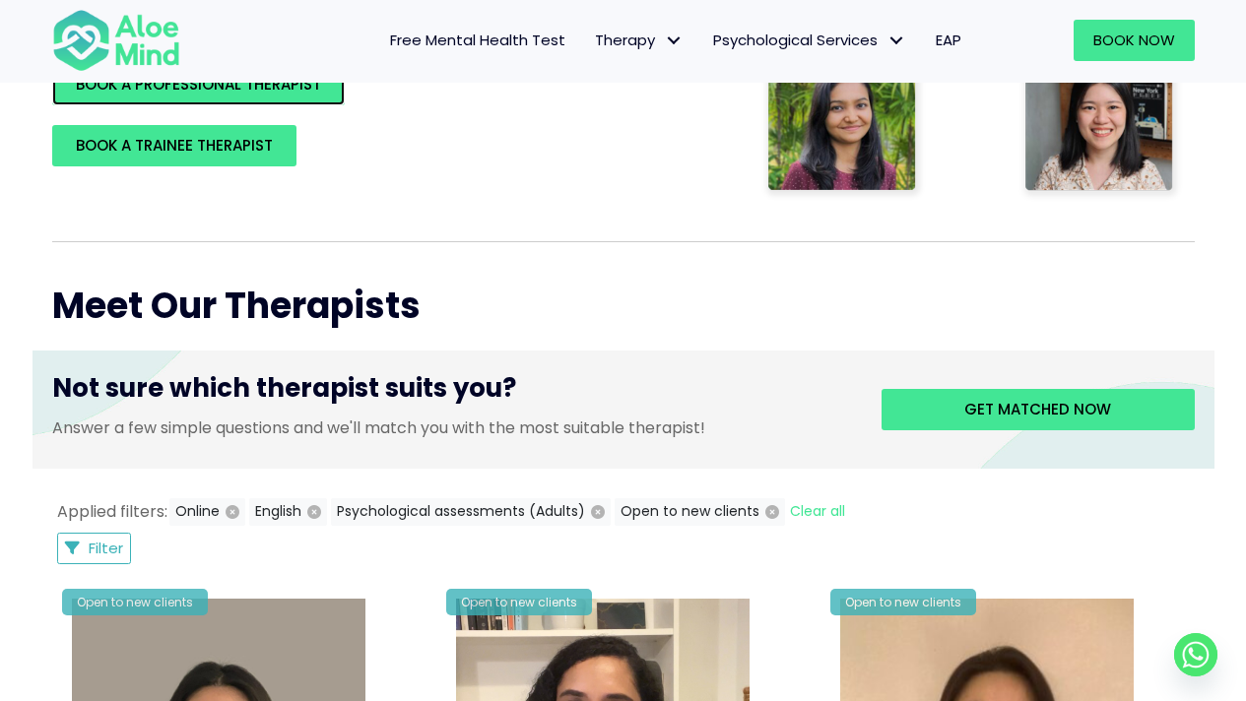
scroll to position [555, 0]
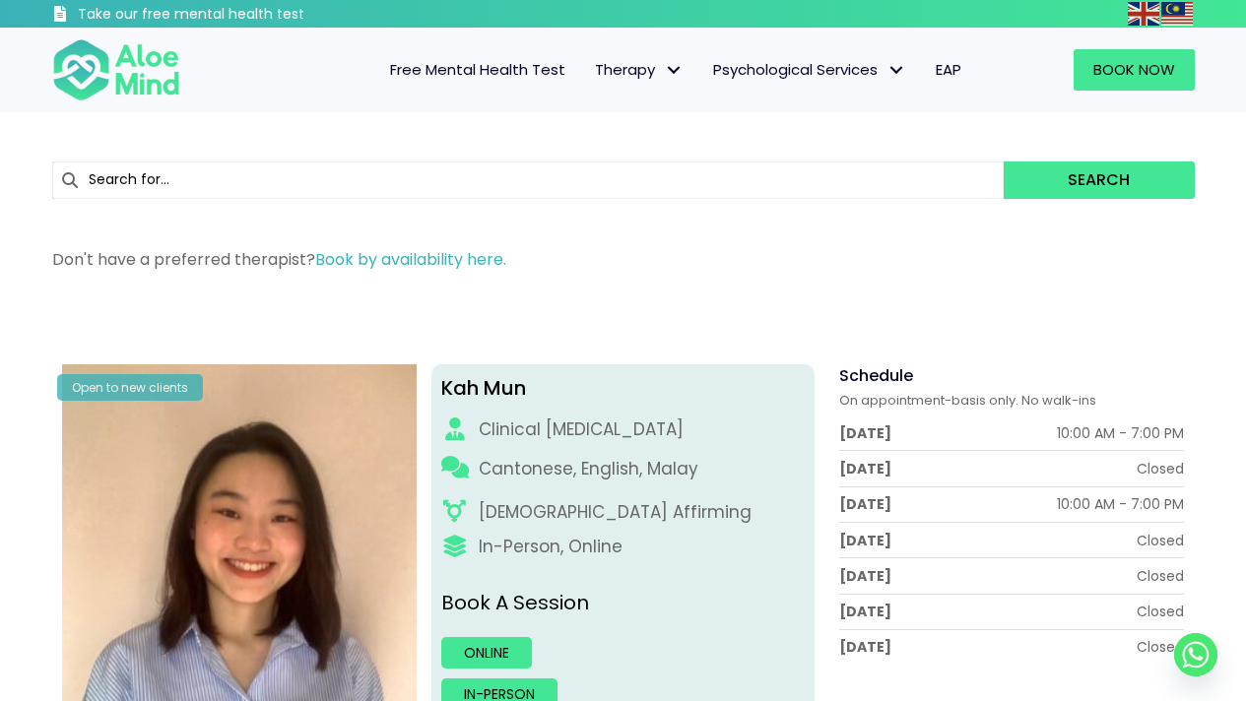
click at [400, 176] on input "text" at bounding box center [528, 180] width 952 height 37
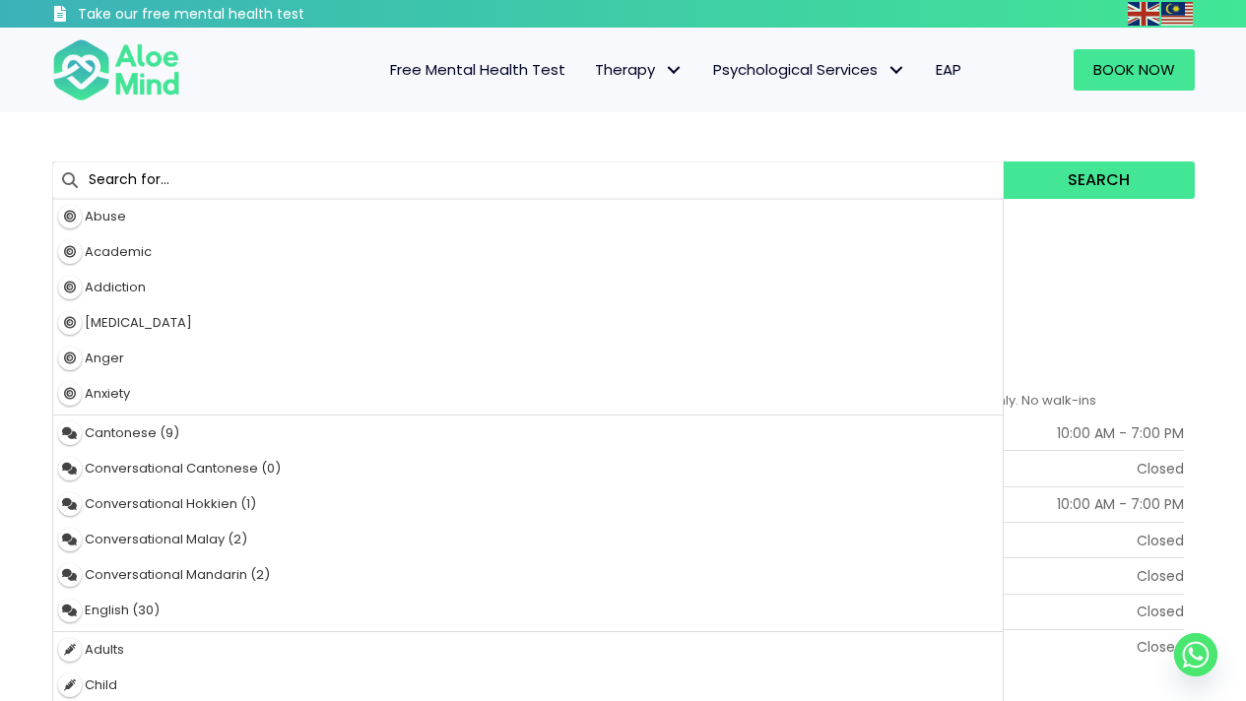
type input "abuse"
type input "a"
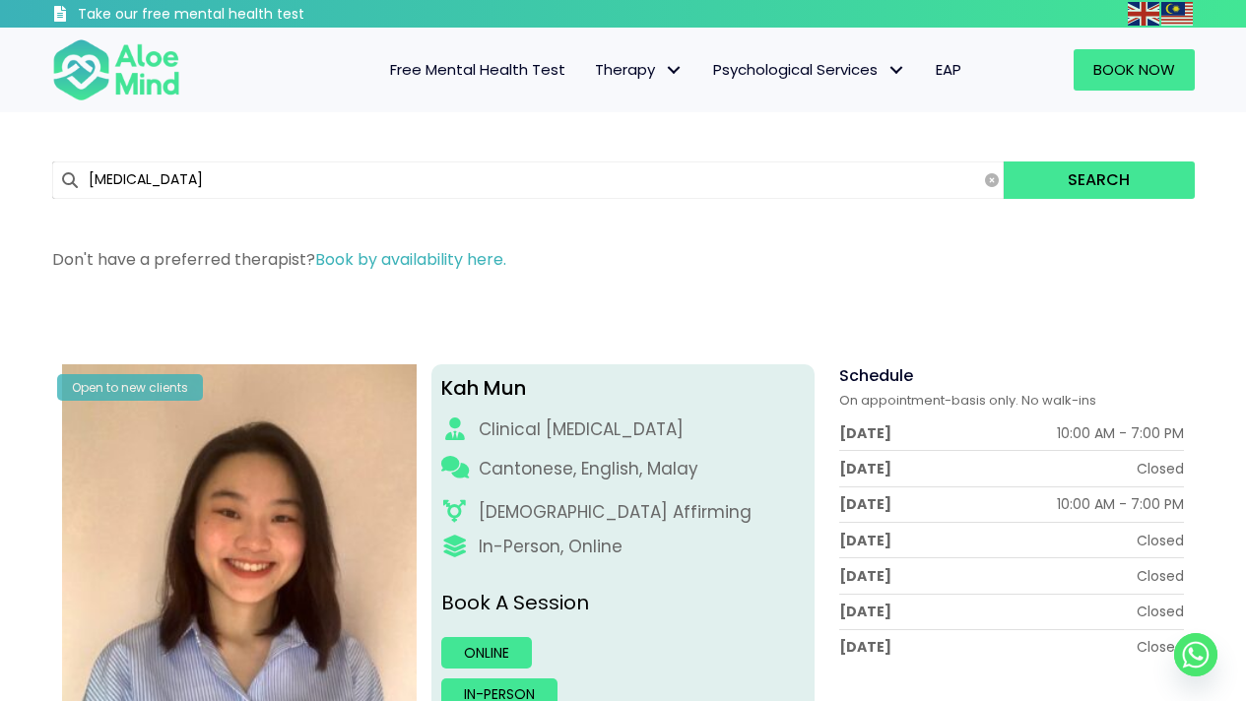
type input "[MEDICAL_DATA]"
click at [1004, 162] on button "Search" at bounding box center [1099, 180] width 190 height 37
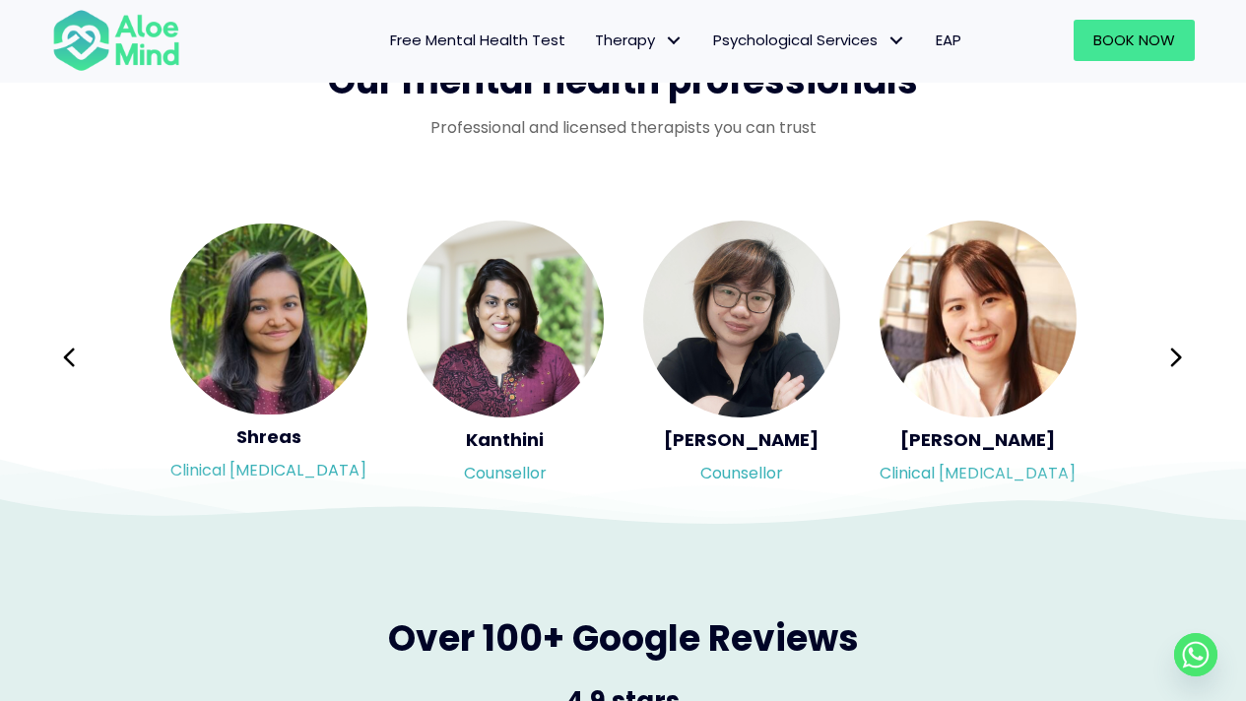
scroll to position [3221, 0]
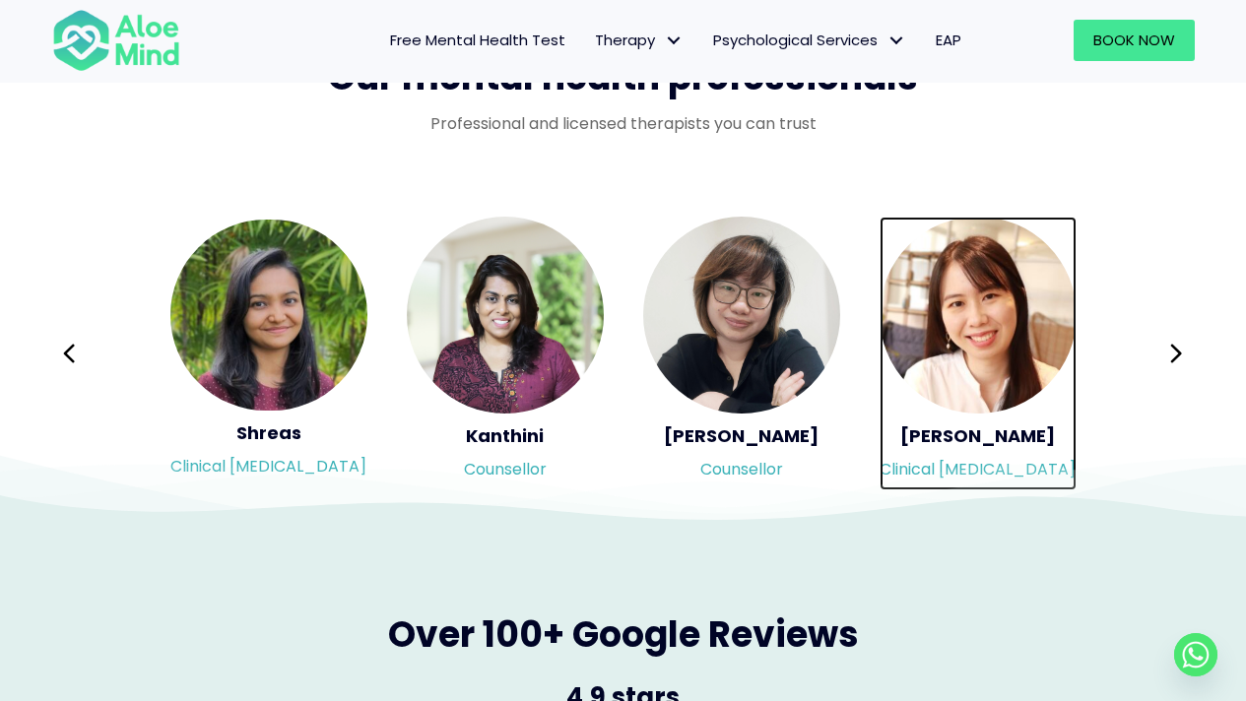
click at [1011, 322] on img "Slide 8 of 3" at bounding box center [978, 315] width 197 height 197
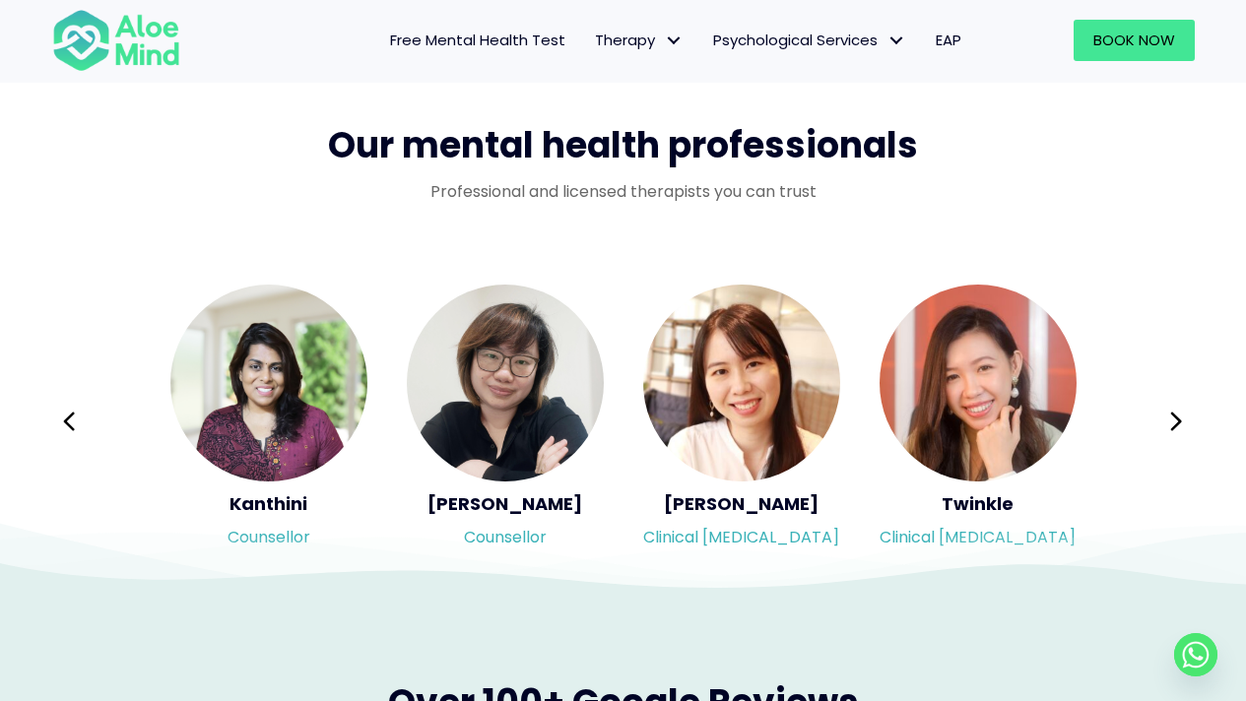
scroll to position [3152, 0]
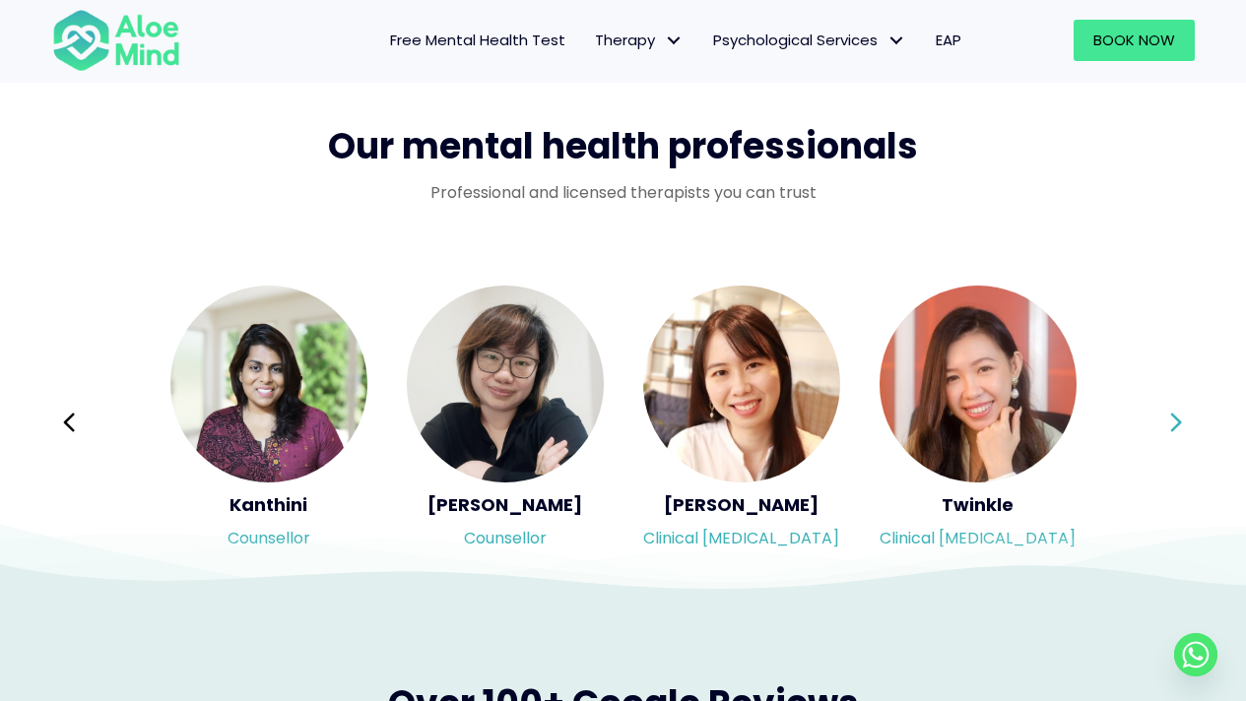
click at [1173, 427] on icon at bounding box center [1176, 422] width 11 height 19
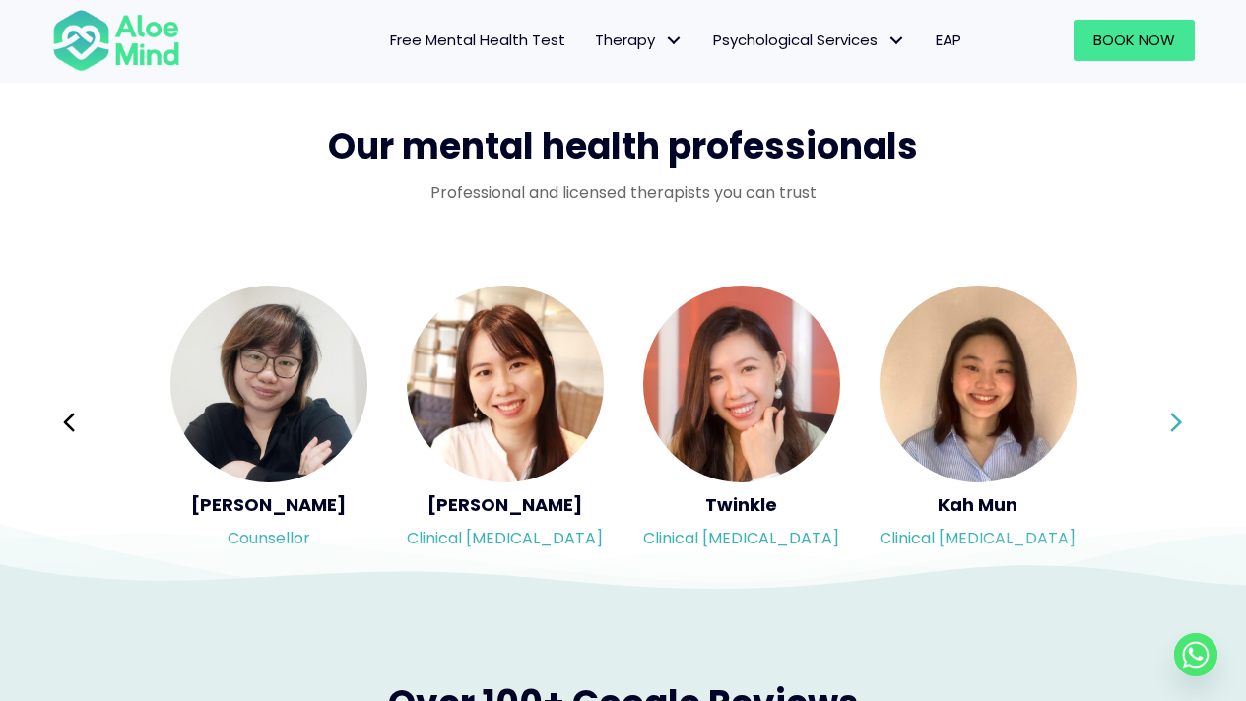
click at [1173, 427] on icon at bounding box center [1176, 422] width 11 height 19
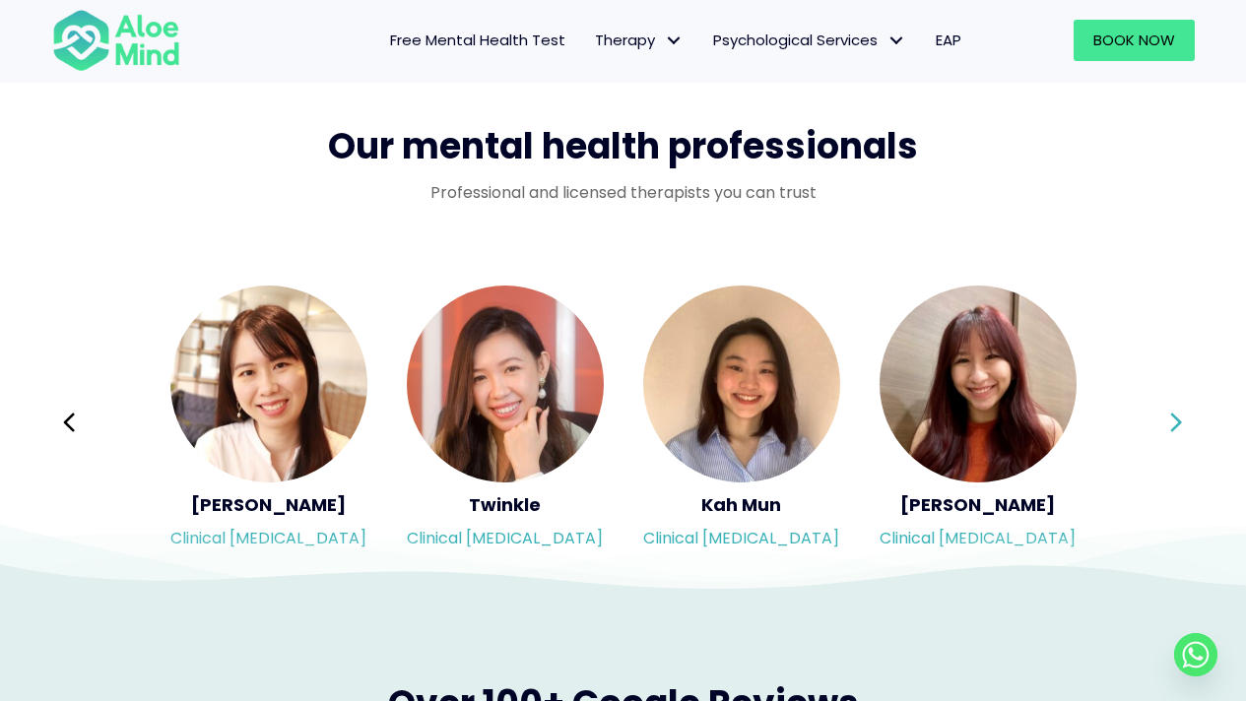
click at [1173, 427] on icon at bounding box center [1176, 422] width 11 height 19
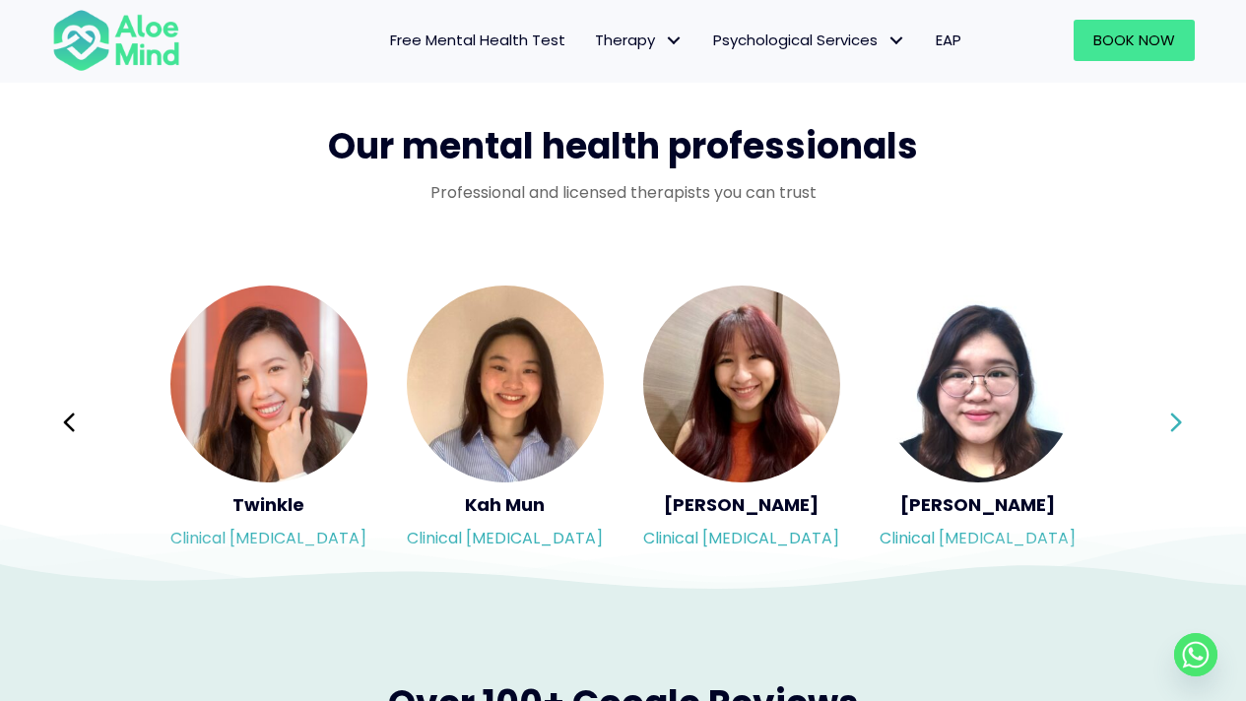
click at [1173, 427] on icon at bounding box center [1176, 422] width 11 height 19
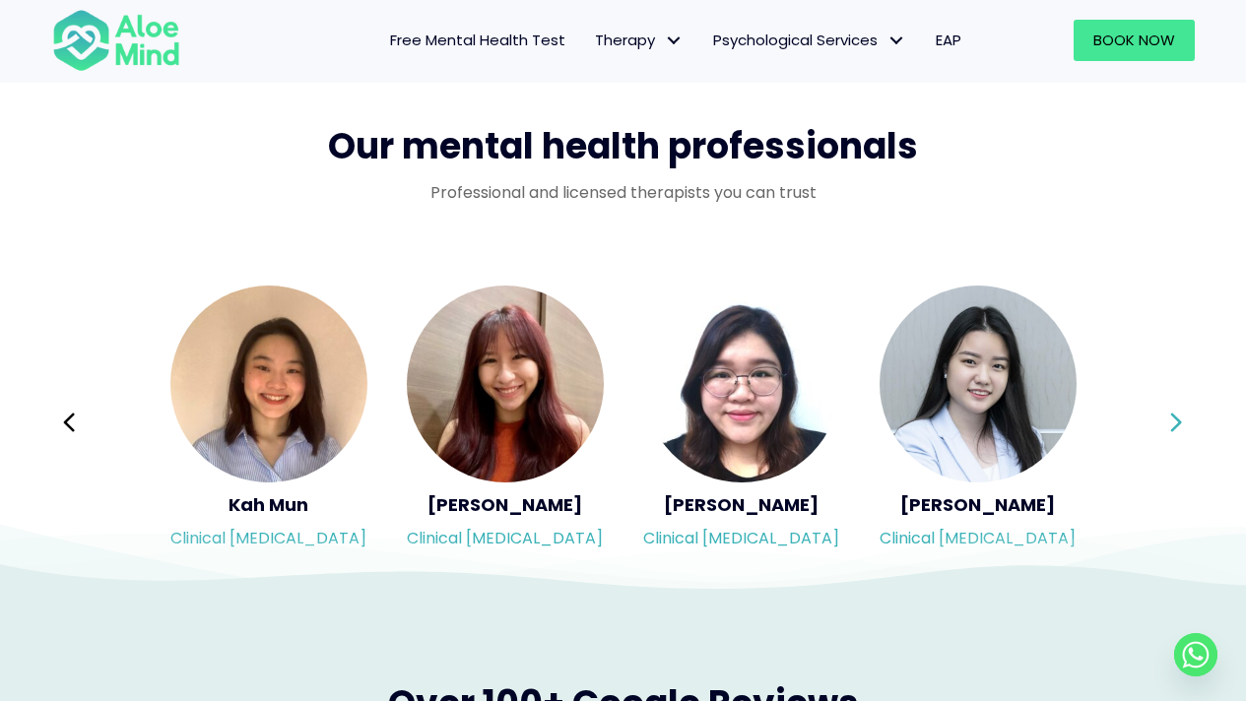
click at [1173, 427] on icon at bounding box center [1176, 422] width 11 height 19
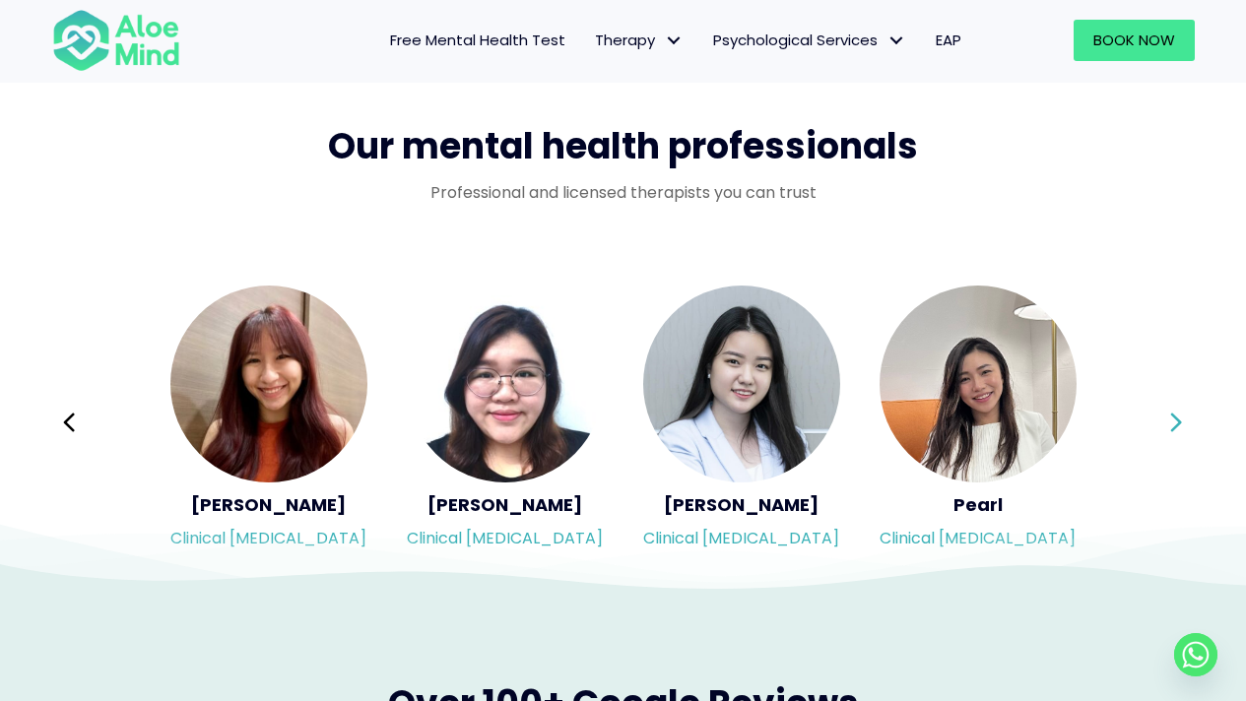
click at [1165, 412] on button "Next" at bounding box center [1176, 422] width 47 height 47
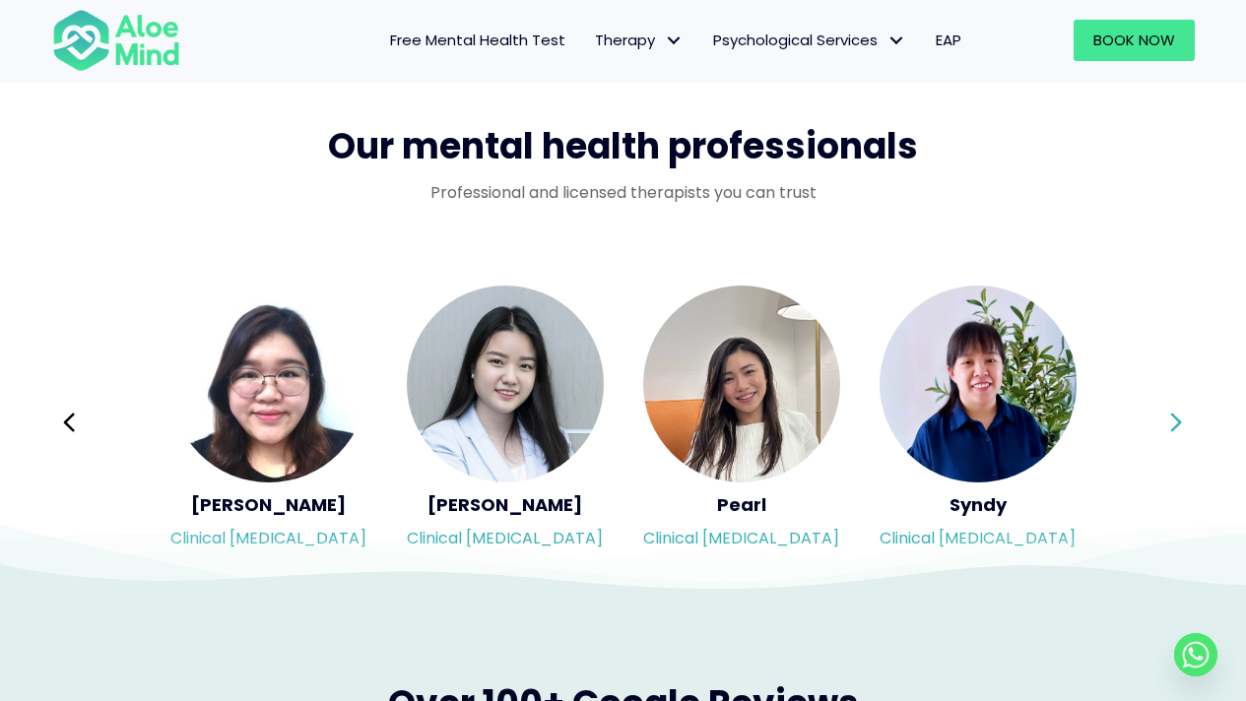
click at [1165, 412] on button "Next" at bounding box center [1176, 422] width 47 height 47
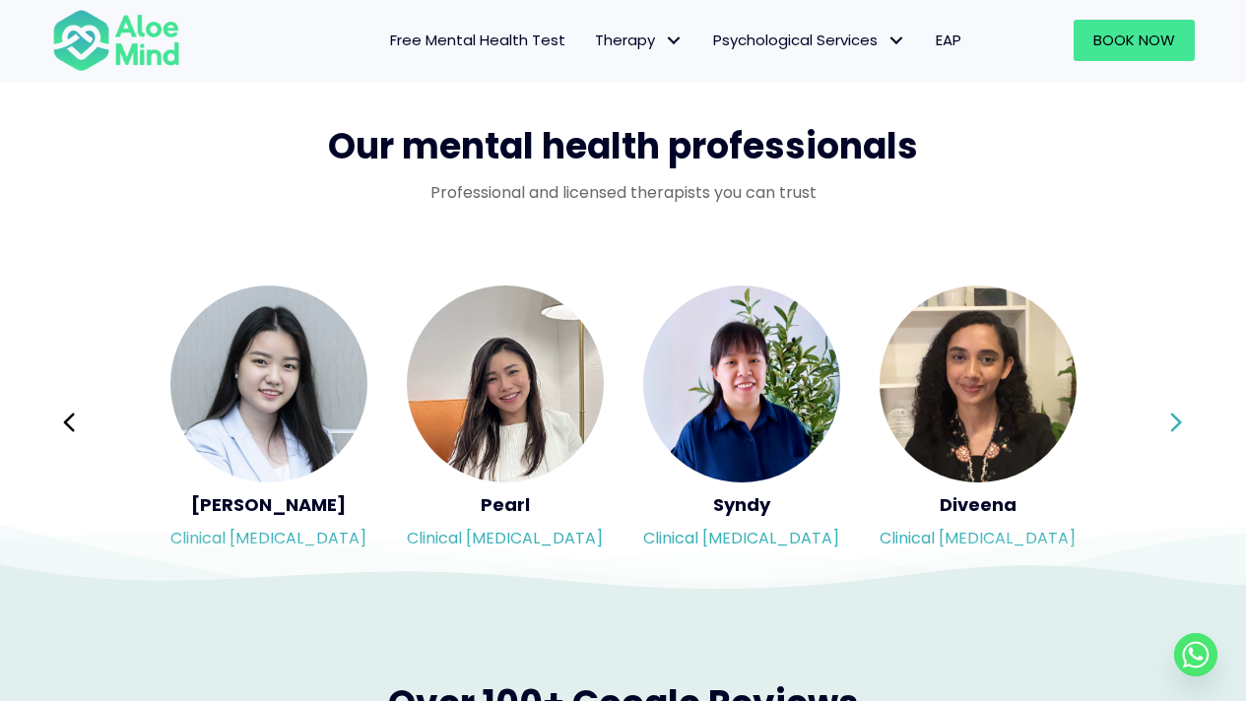
click at [1165, 412] on button "Next" at bounding box center [1176, 422] width 47 height 47
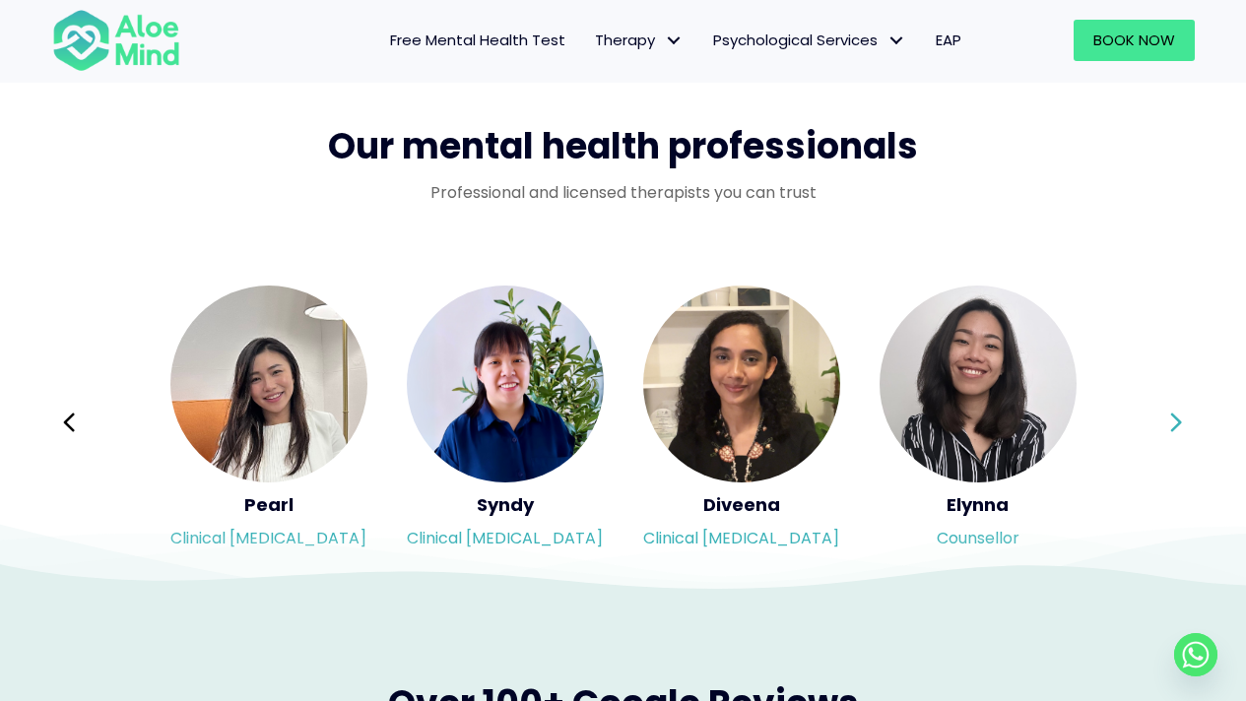
click at [1165, 412] on button "Next" at bounding box center [1176, 422] width 47 height 47
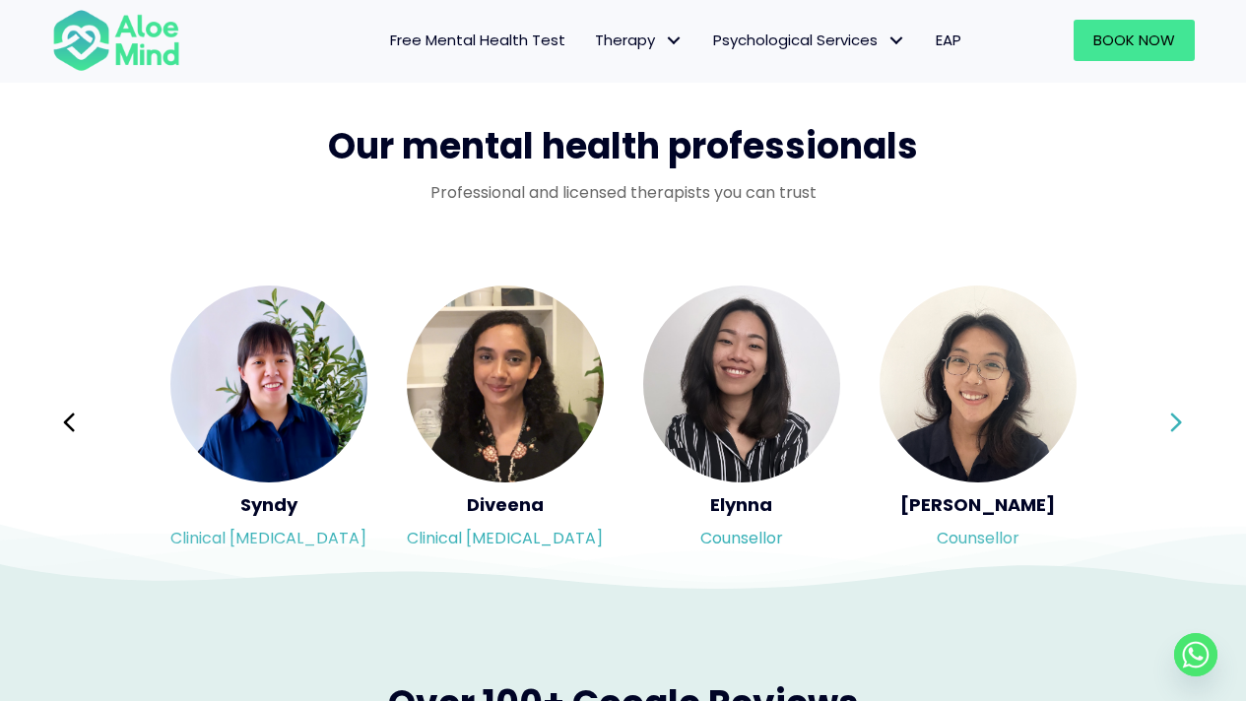
click at [1165, 412] on button "Next" at bounding box center [1176, 422] width 47 height 47
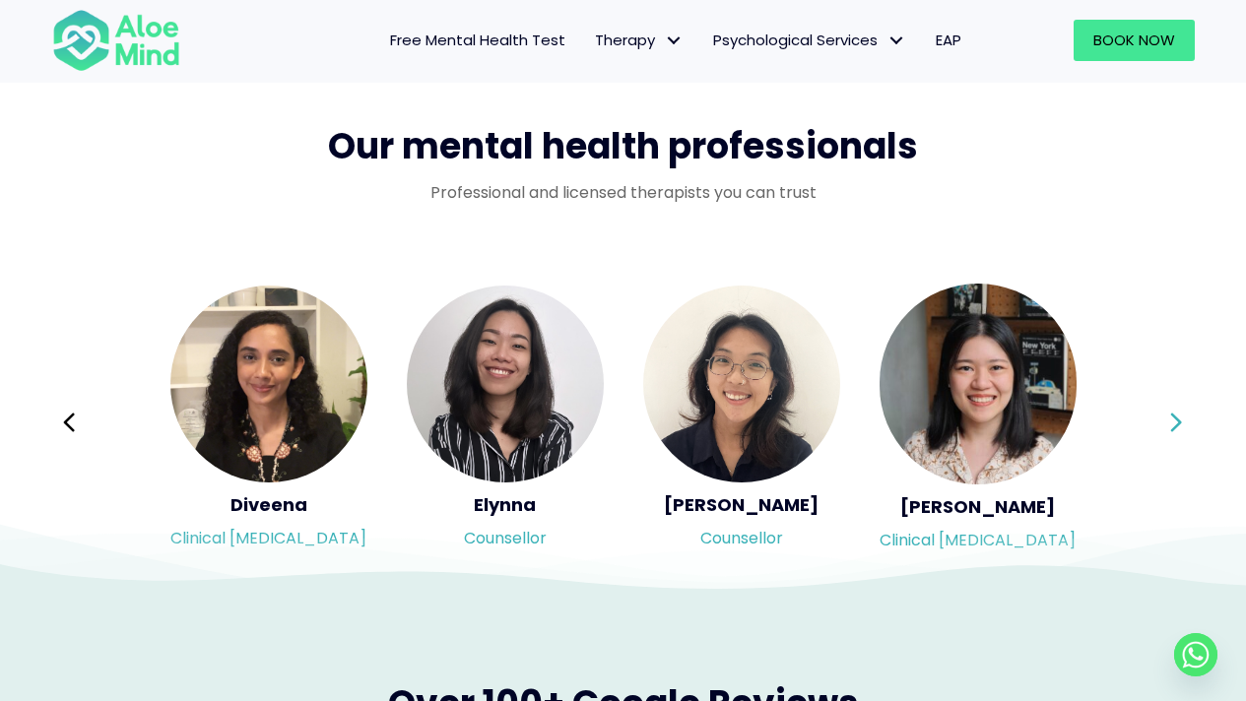
click at [1165, 412] on button "Next" at bounding box center [1176, 422] width 47 height 47
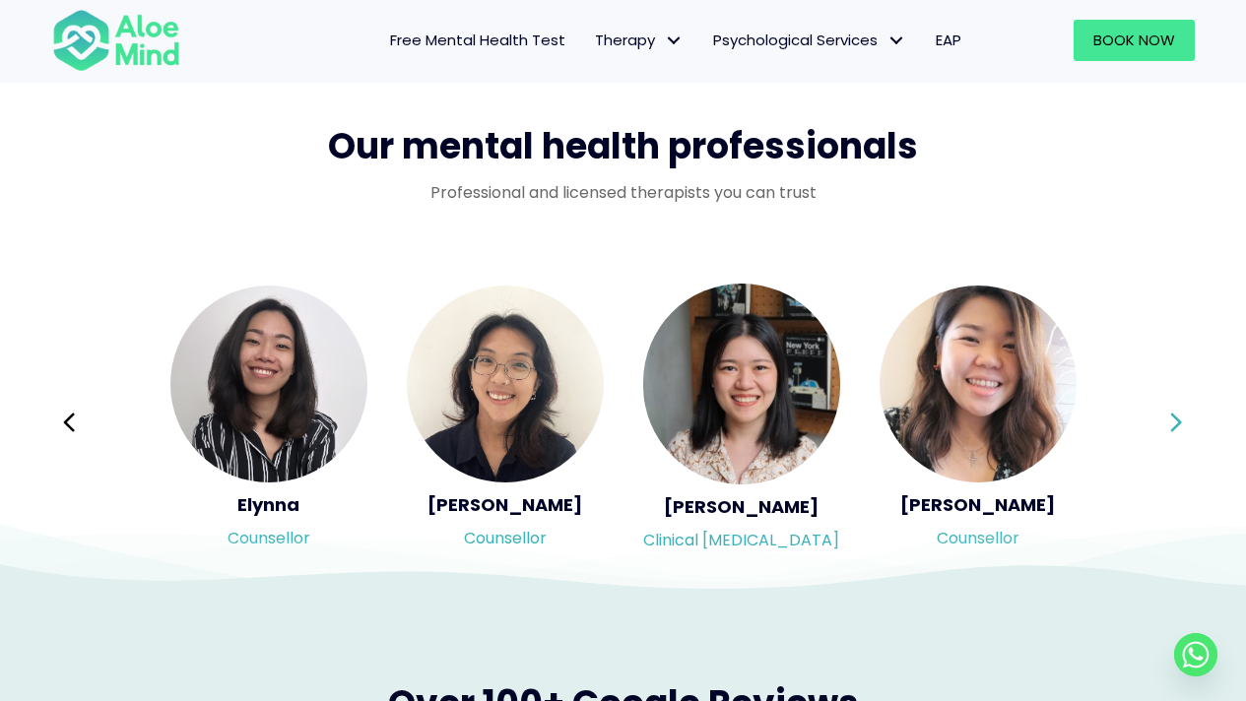
click at [1165, 412] on button "Next" at bounding box center [1176, 422] width 47 height 47
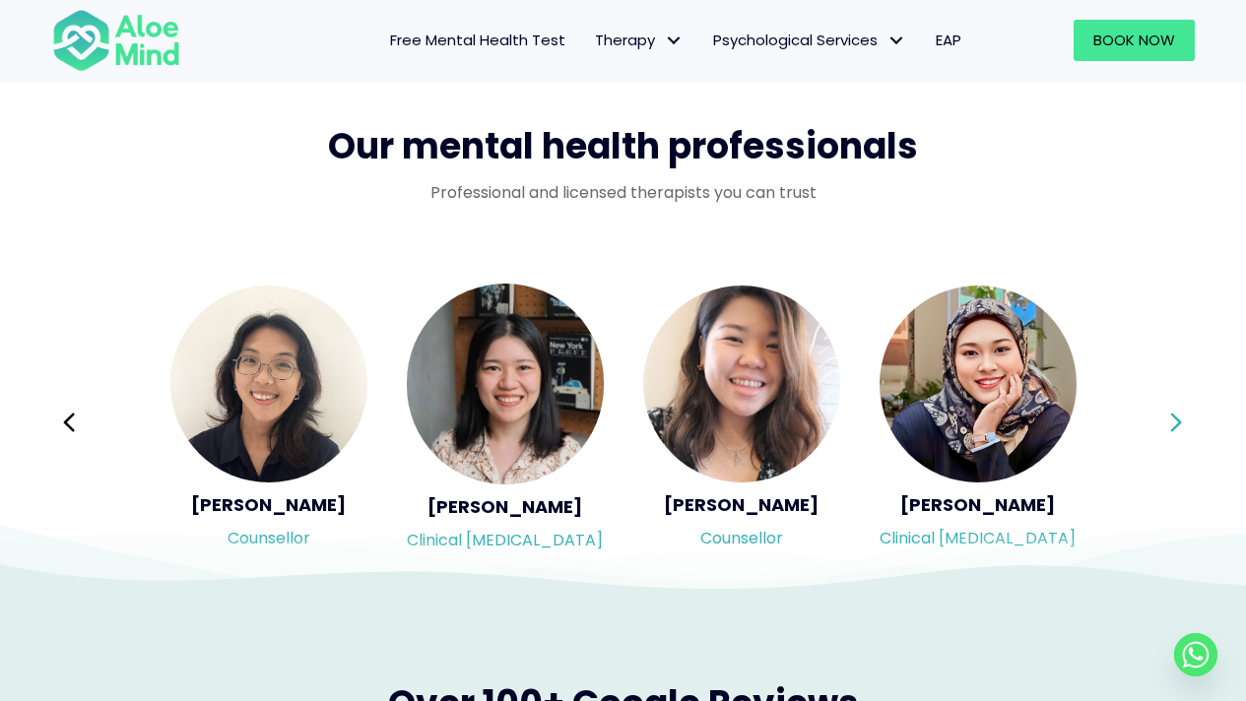
click at [1165, 412] on button "Next" at bounding box center [1176, 422] width 47 height 47
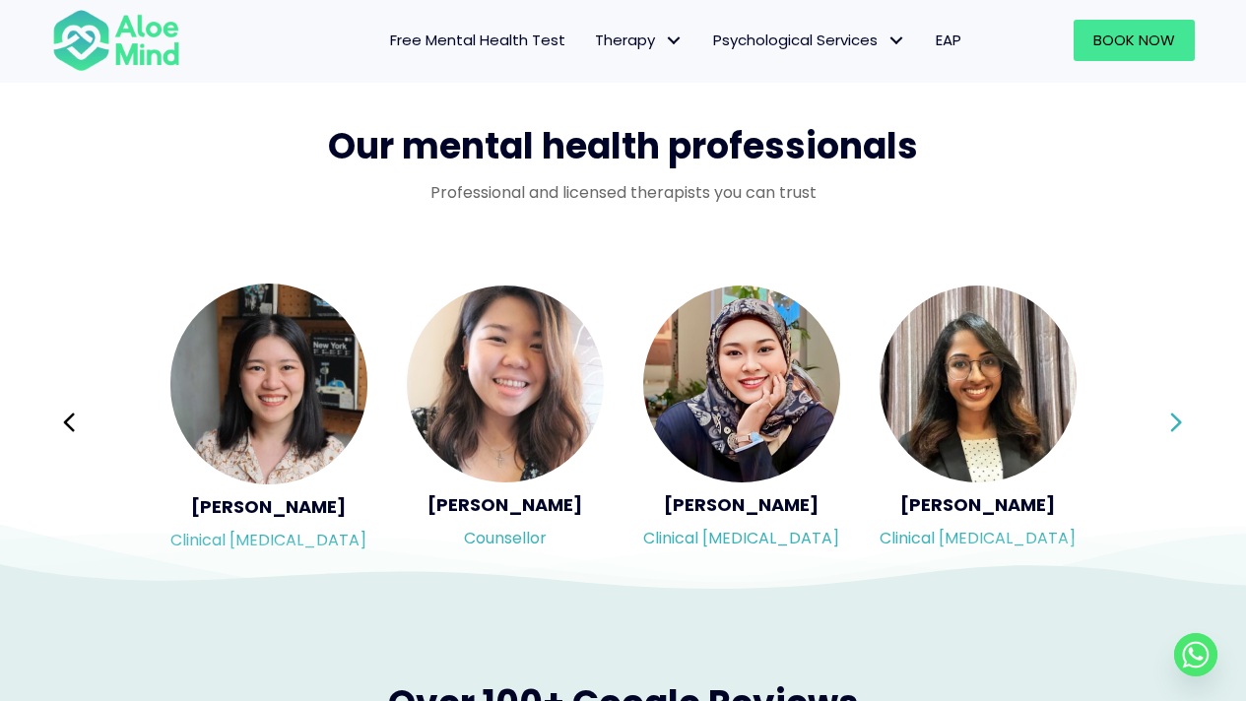
click at [1165, 412] on button "Next" at bounding box center [1176, 422] width 47 height 47
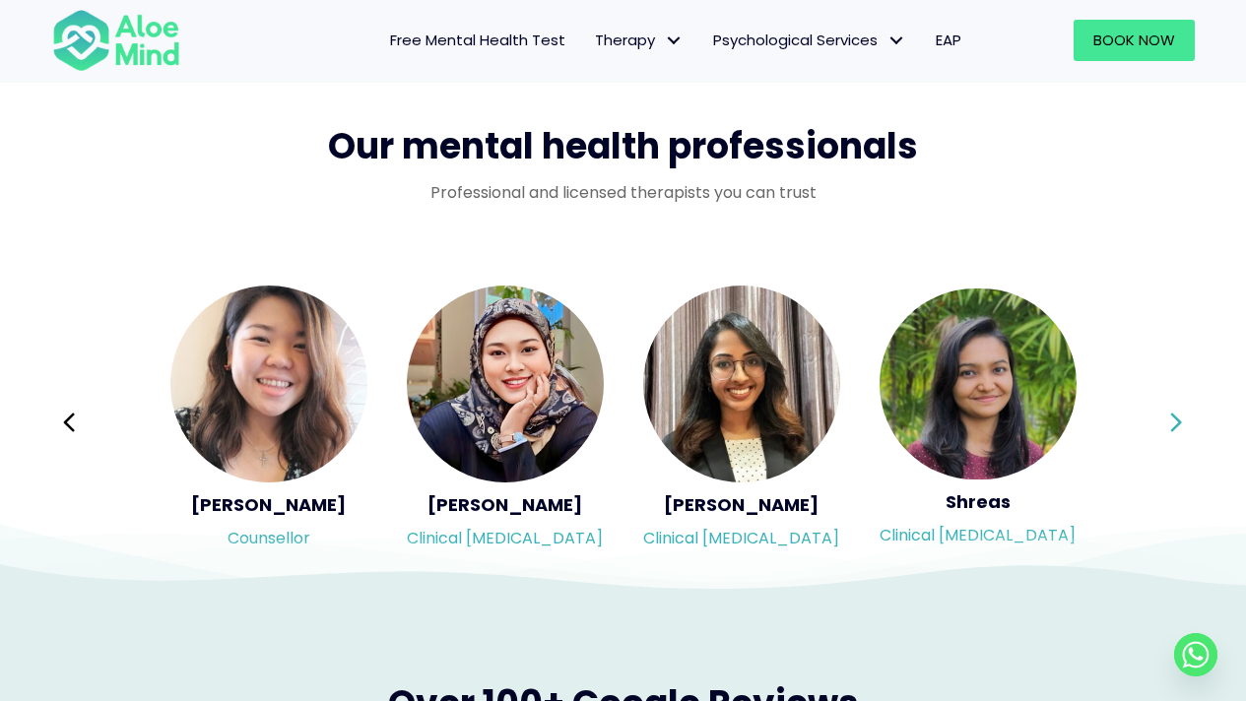
click at [1165, 412] on button "Next" at bounding box center [1176, 422] width 47 height 47
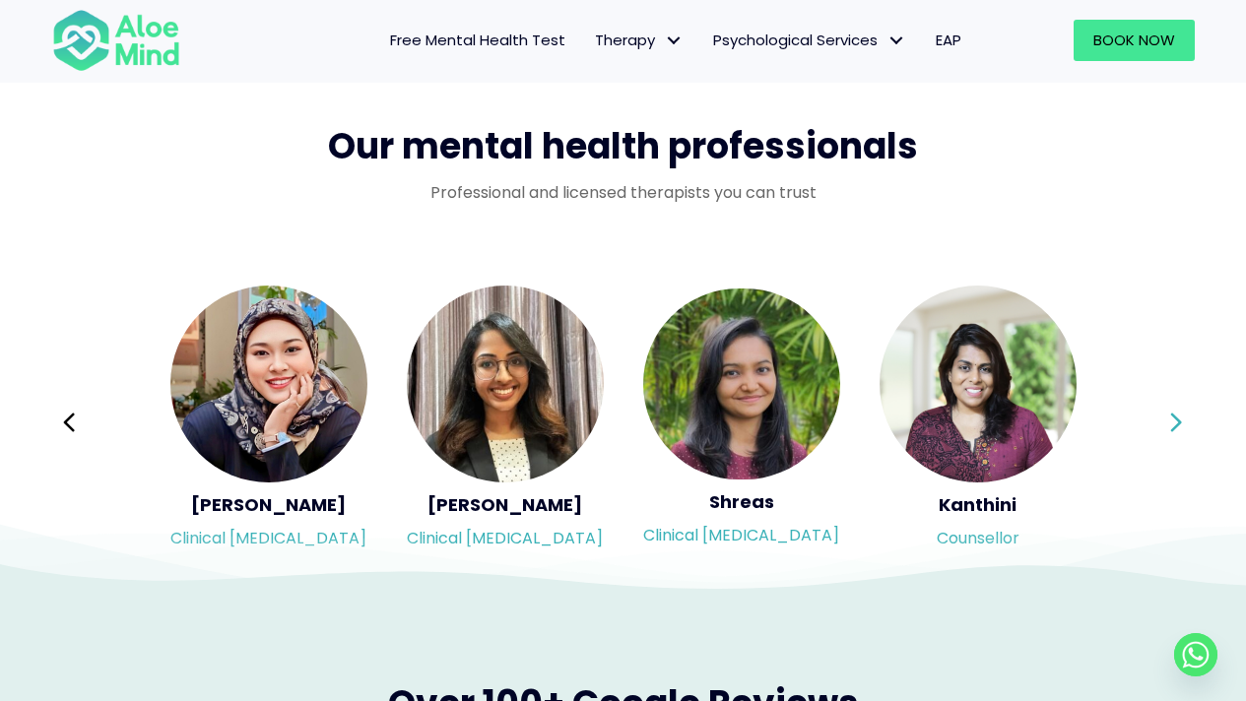
click at [1165, 412] on button "Next" at bounding box center [1176, 422] width 47 height 47
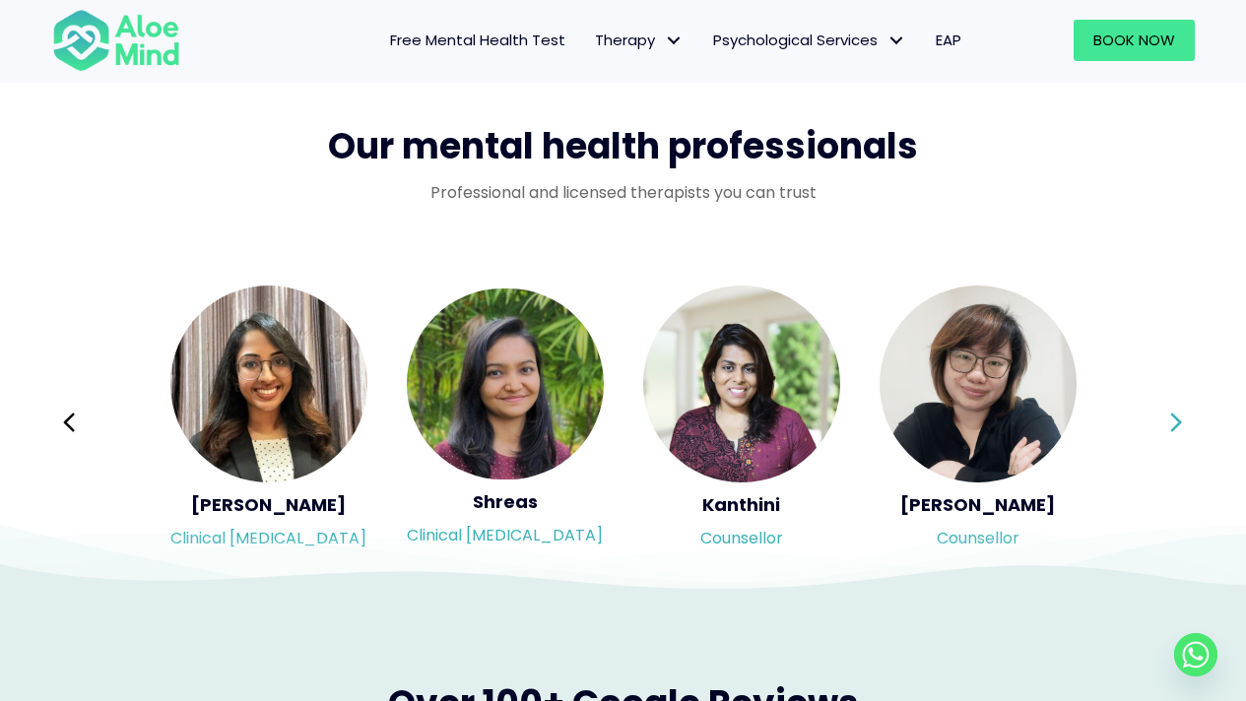
click at [1165, 412] on button "Next" at bounding box center [1176, 422] width 47 height 47
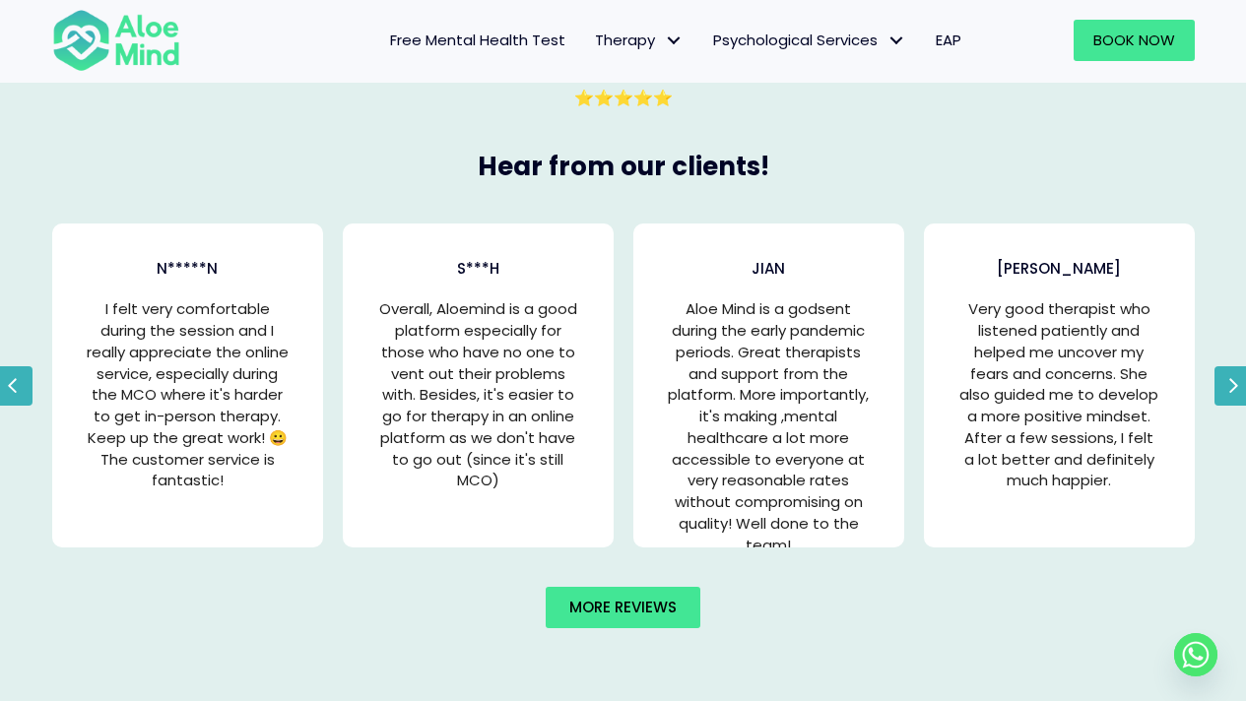
scroll to position [3865, 0]
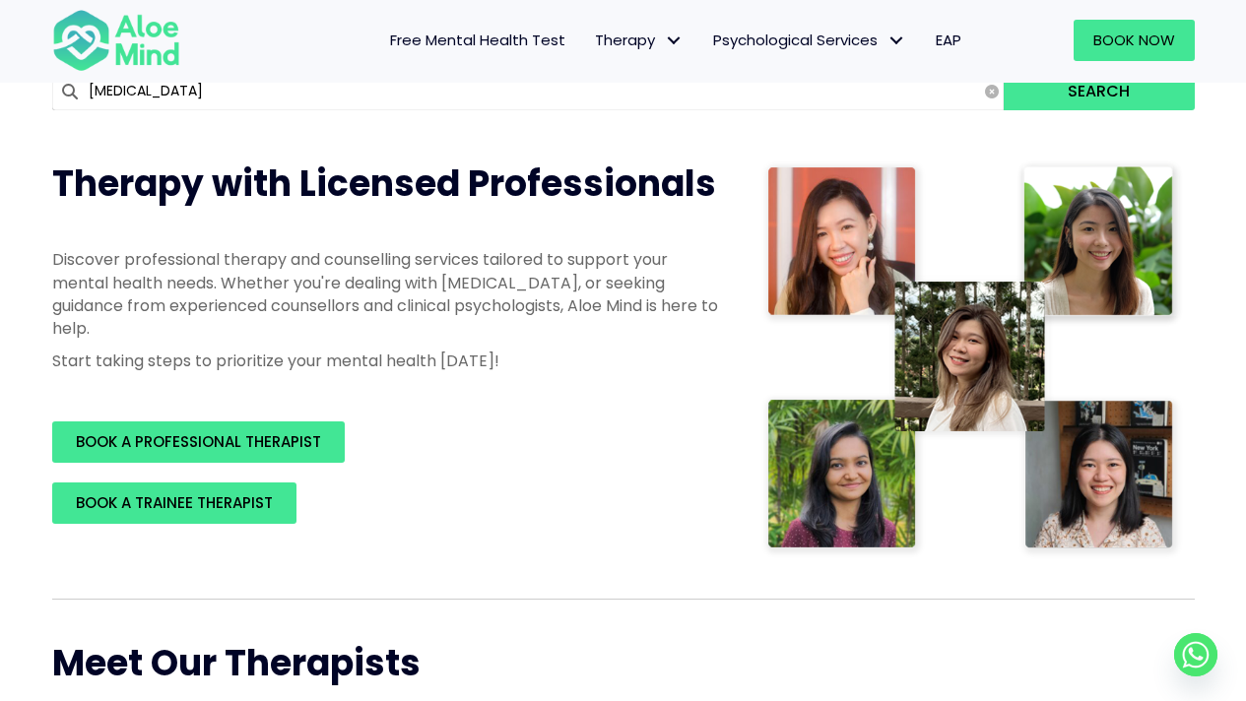
scroll to position [181, 0]
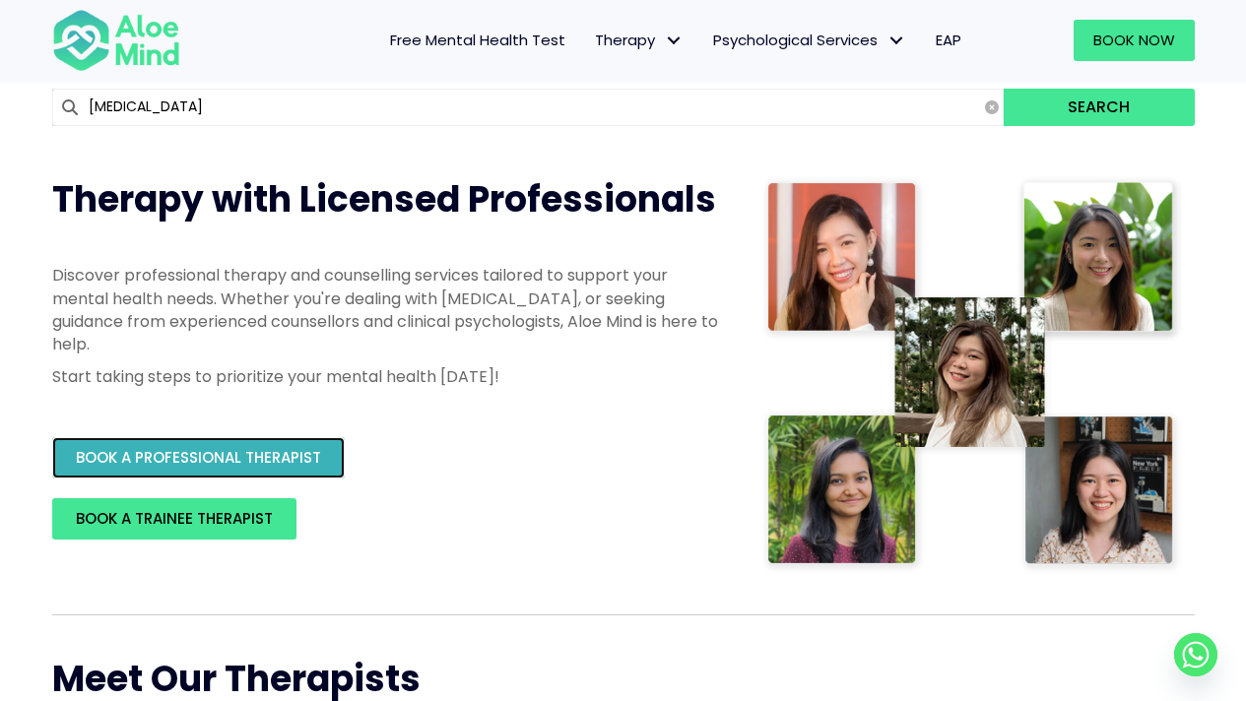
click at [262, 453] on span "BOOK A PROFESSIONAL THERAPIST" at bounding box center [198, 457] width 245 height 21
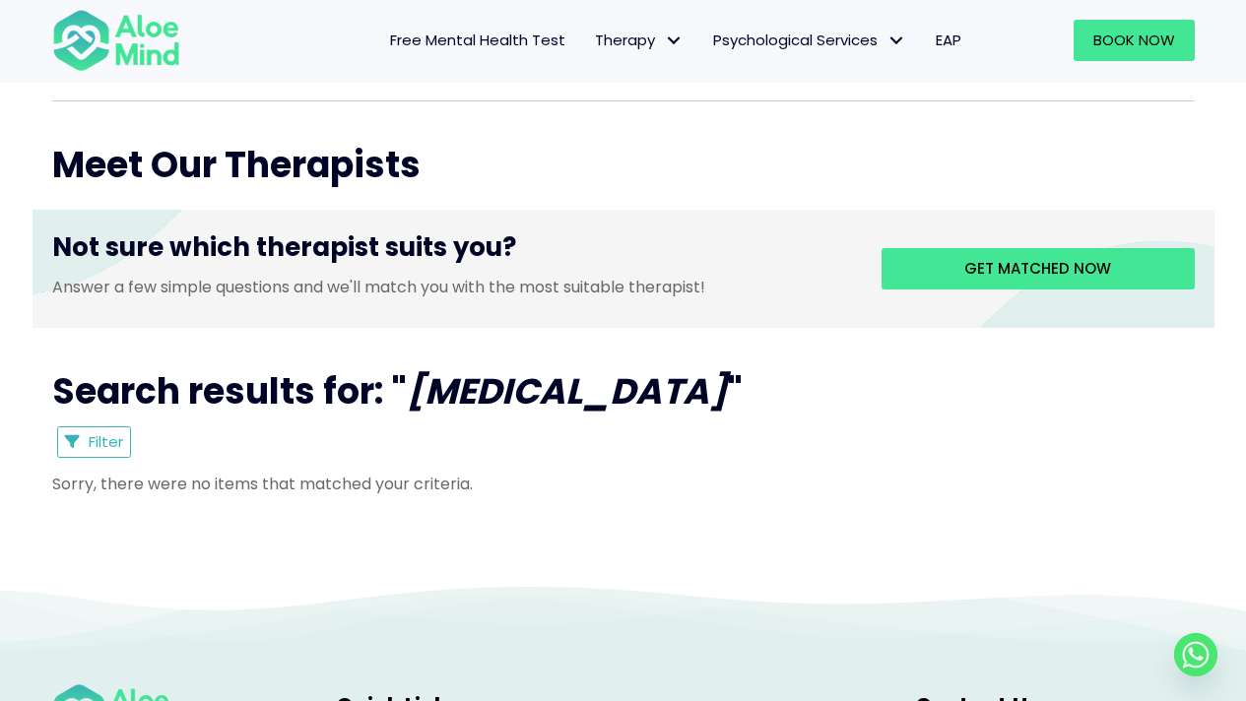
scroll to position [696, 0]
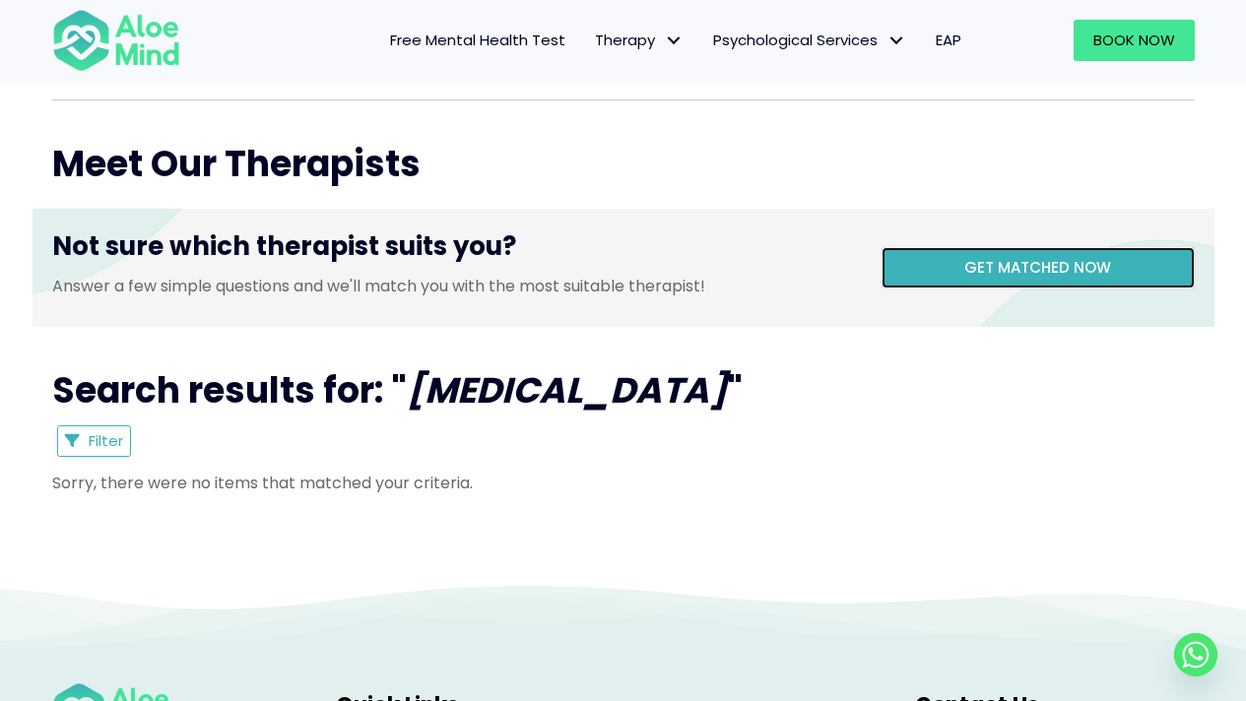
click at [985, 280] on link "Get matched now" at bounding box center [1038, 267] width 313 height 41
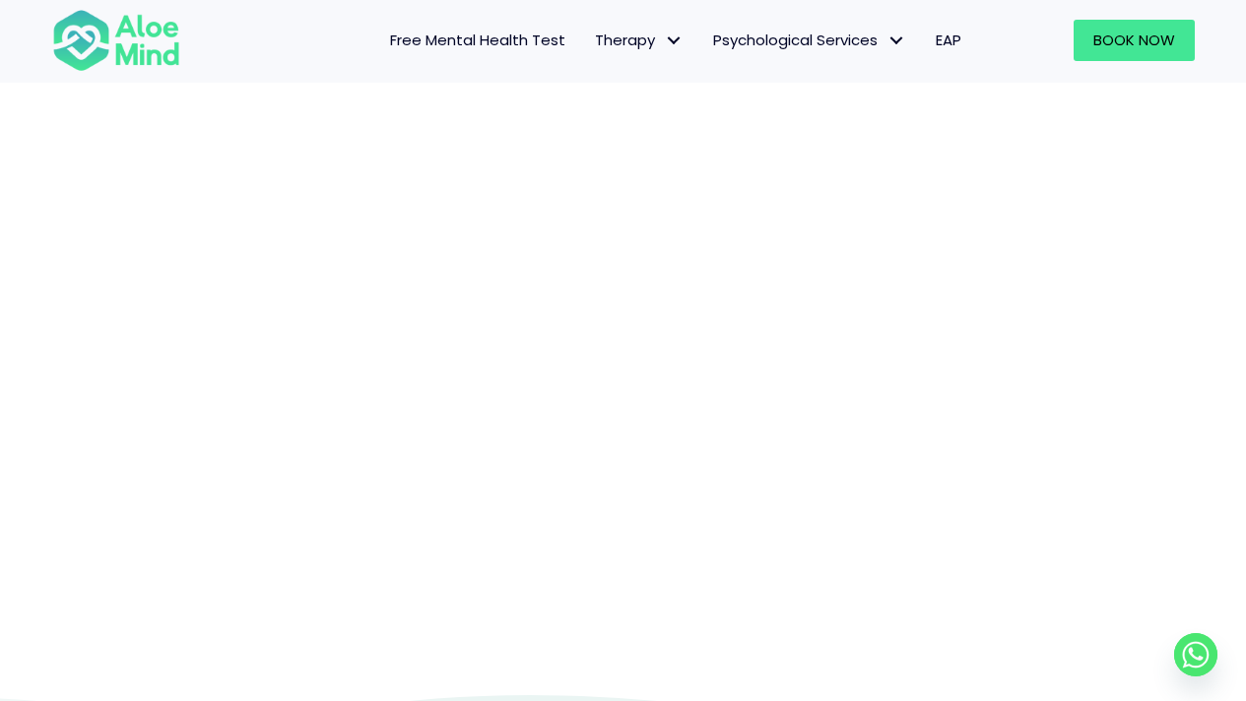
scroll to position [546, 0]
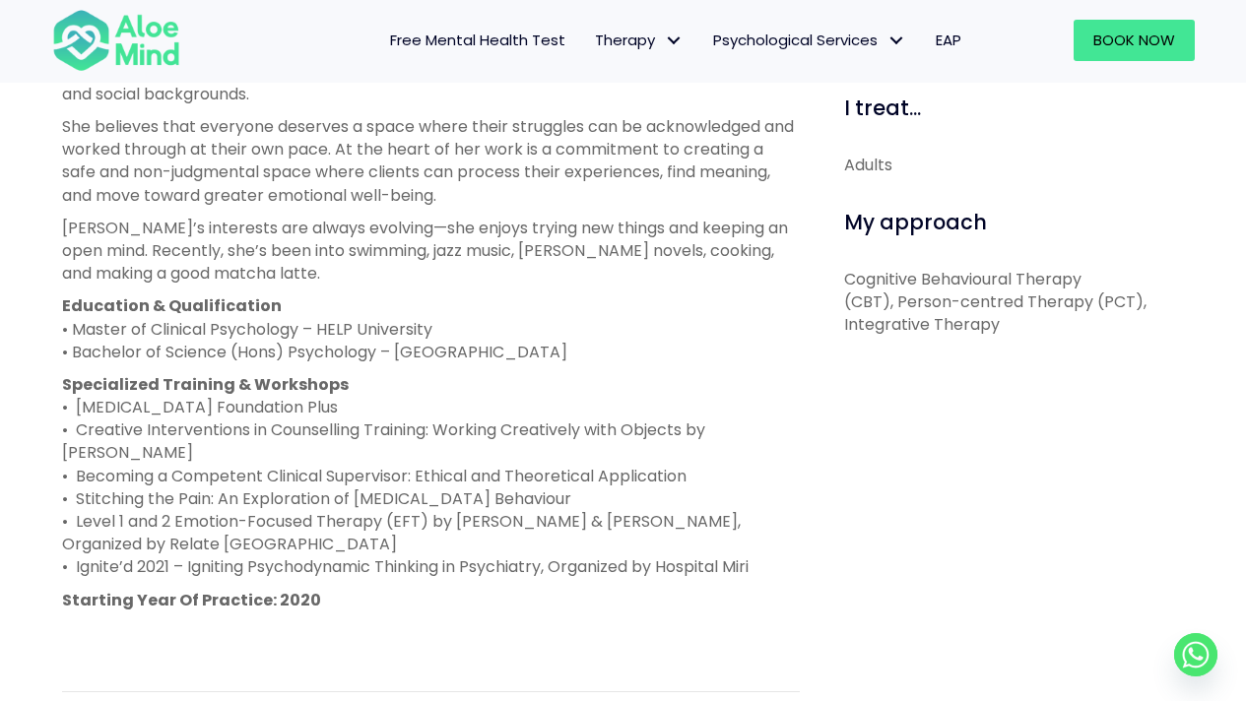
scroll to position [984, 0]
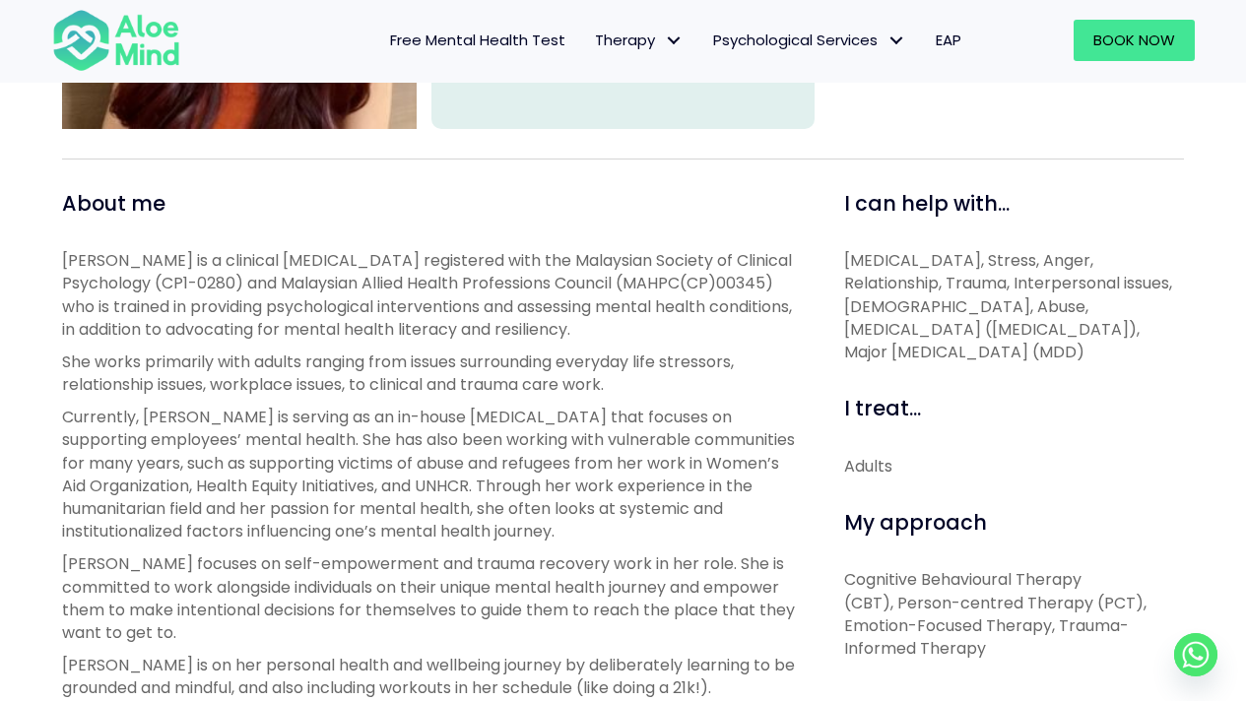
scroll to position [584, 0]
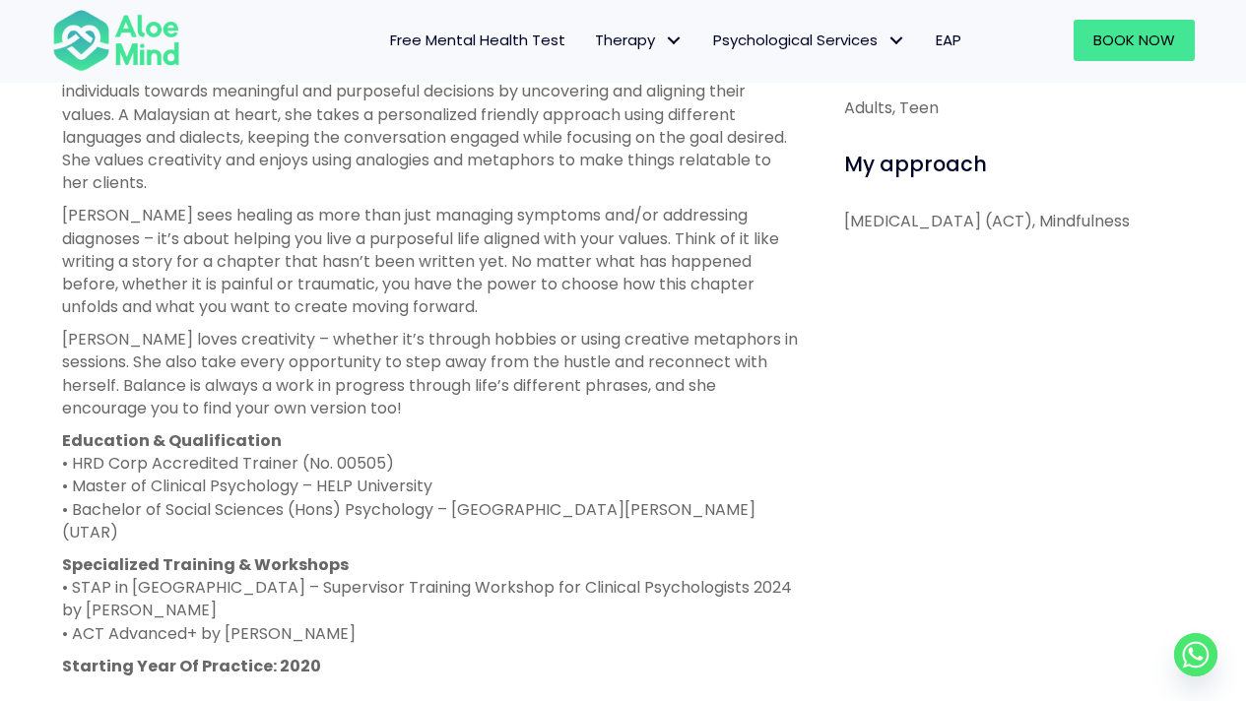
scroll to position [1068, 0]
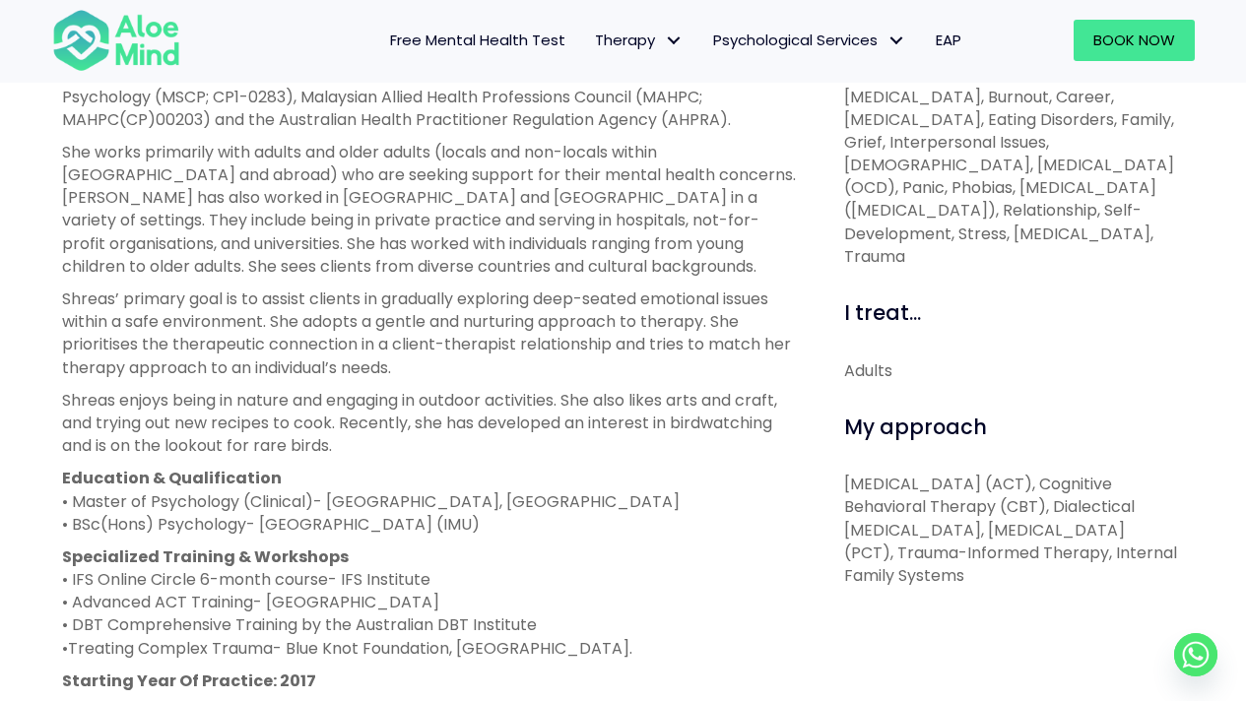
scroll to position [761, 0]
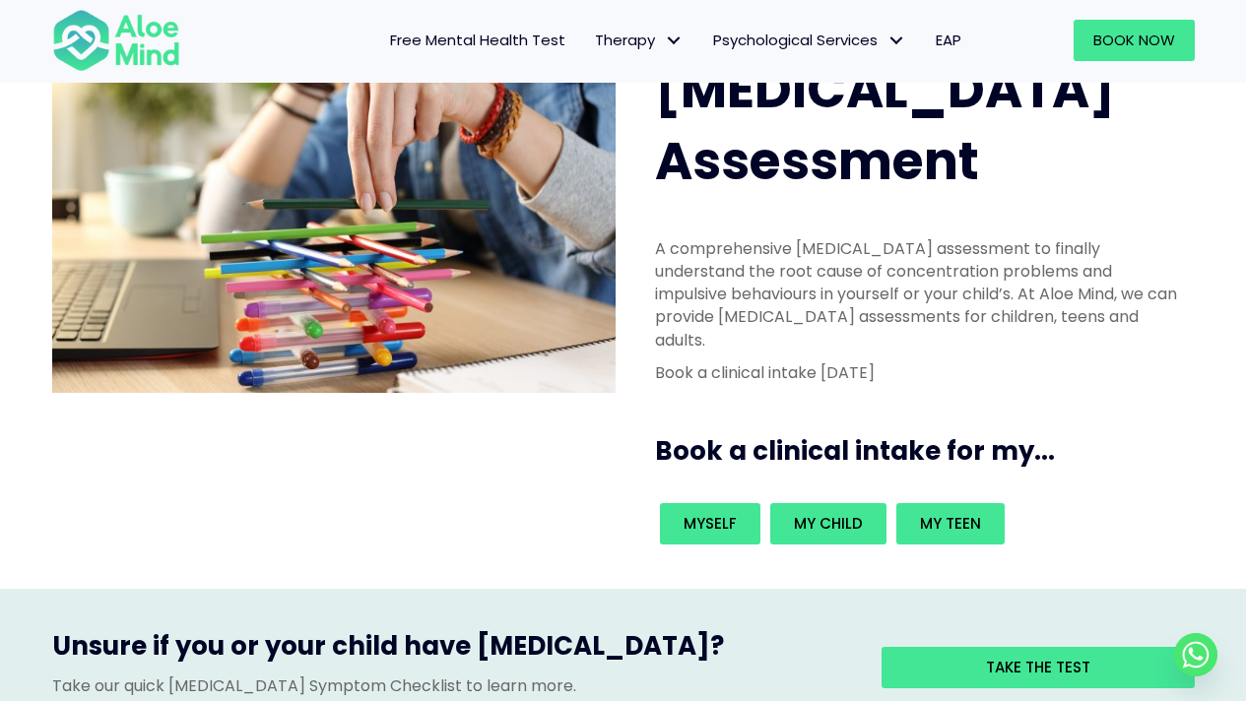
scroll to position [91, 0]
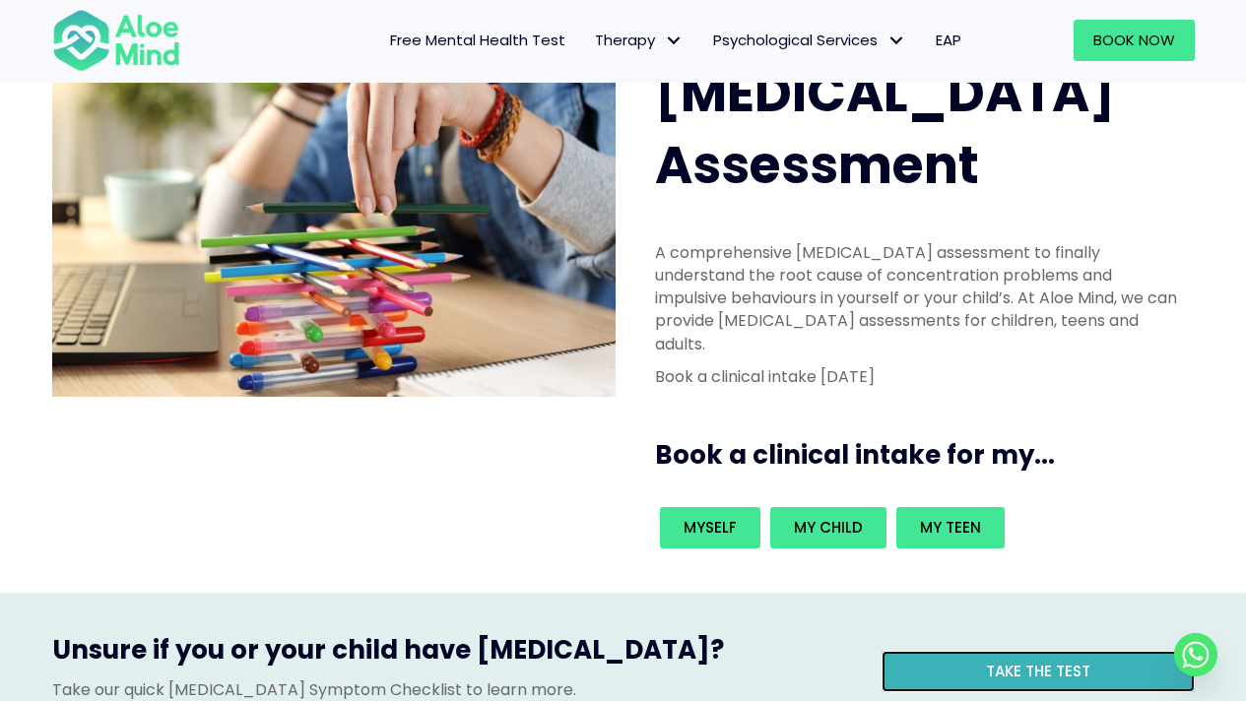
click at [985, 651] on link "Take the test" at bounding box center [1038, 671] width 313 height 41
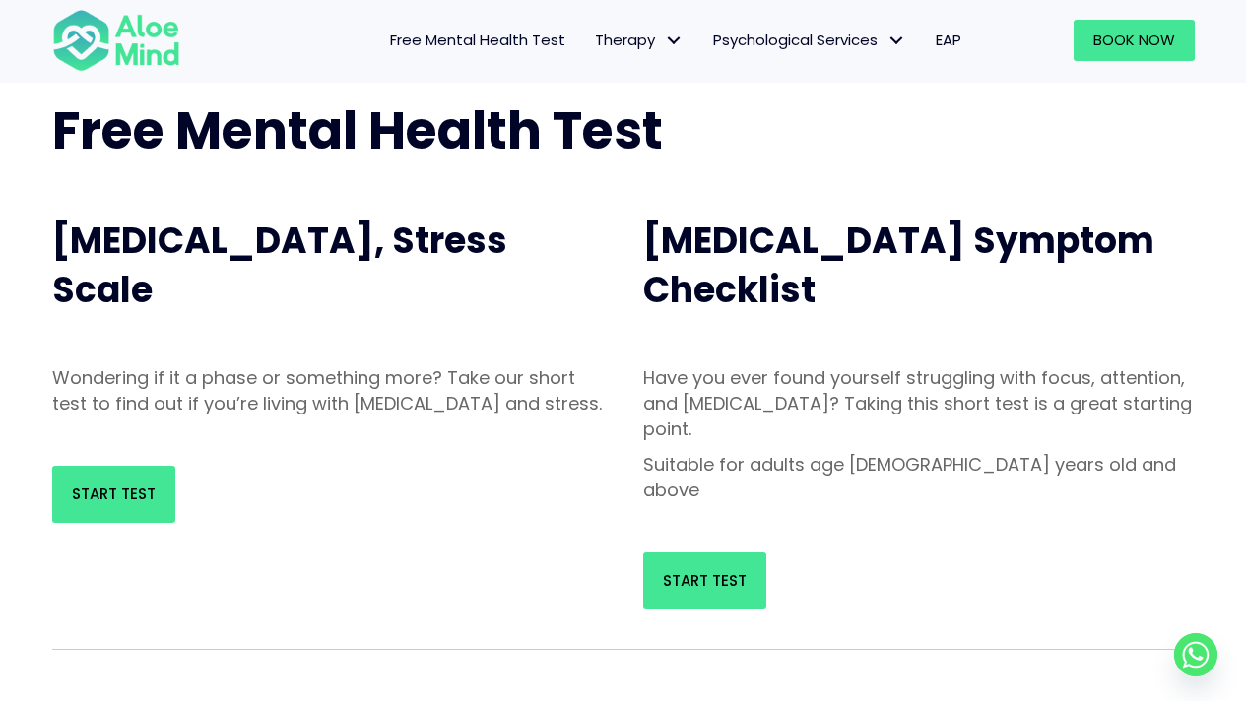
scroll to position [90, 0]
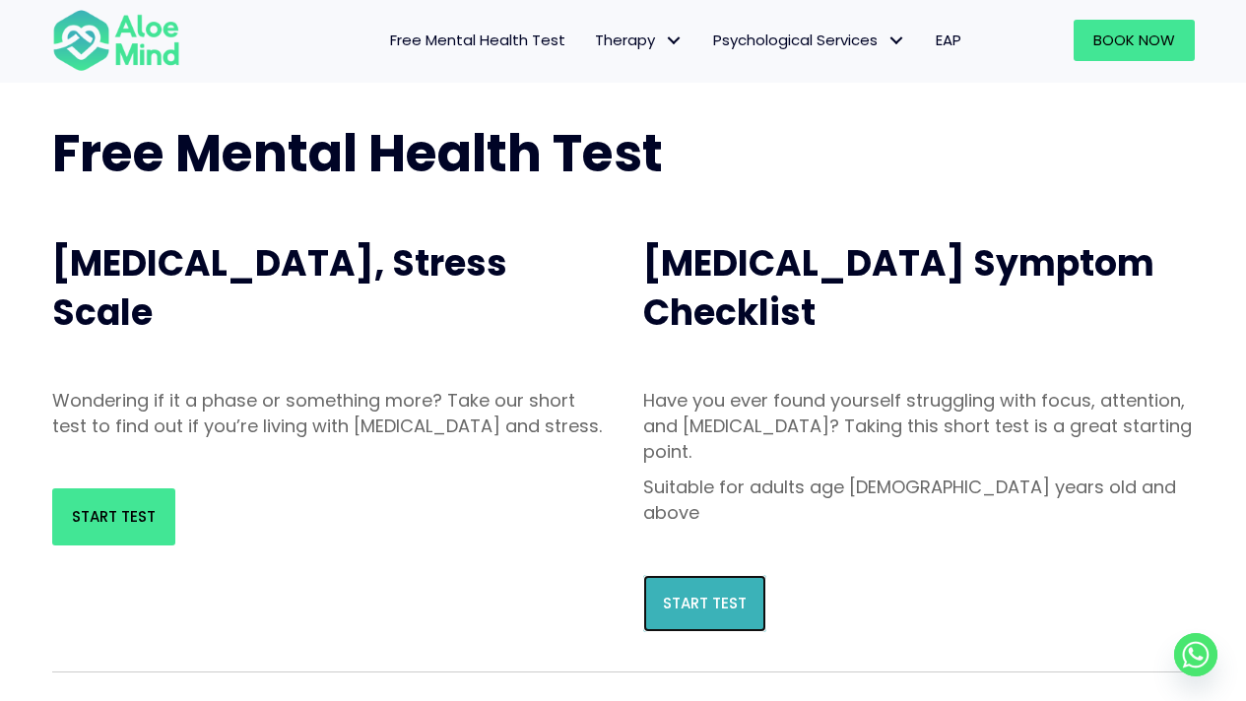
click at [713, 575] on link "Start Test" at bounding box center [704, 603] width 123 height 57
